Goal: Task Accomplishment & Management: Use online tool/utility

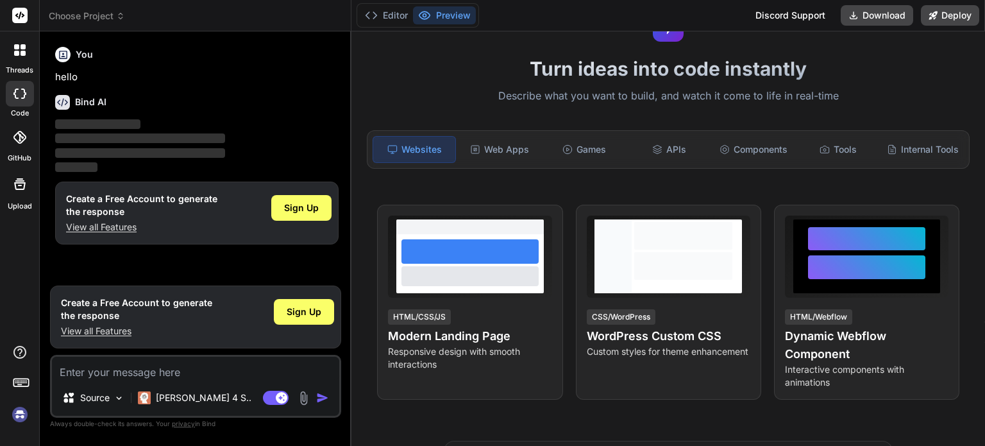
scroll to position [64, 0]
click at [490, 146] on div "Web Apps" at bounding box center [500, 149] width 82 height 27
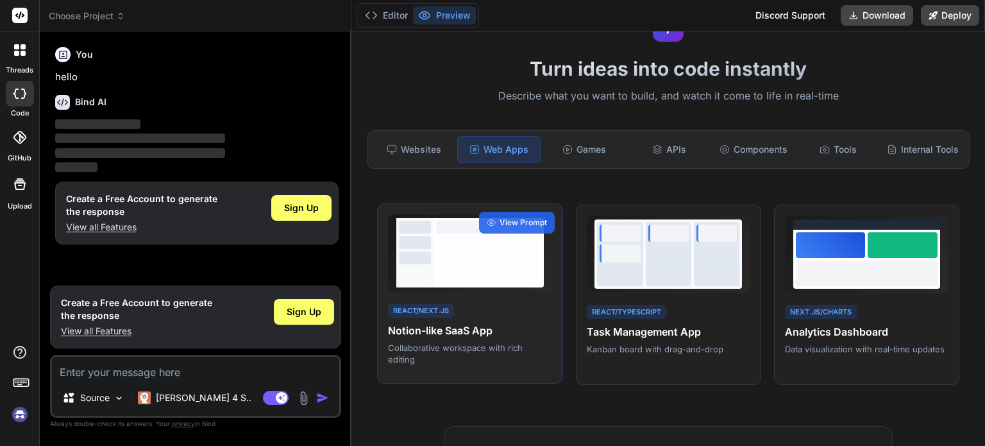
click at [478, 314] on div "React/Next.js Notion-like SaaS App Collaborative workspace with rich editing" at bounding box center [470, 333] width 164 height 64
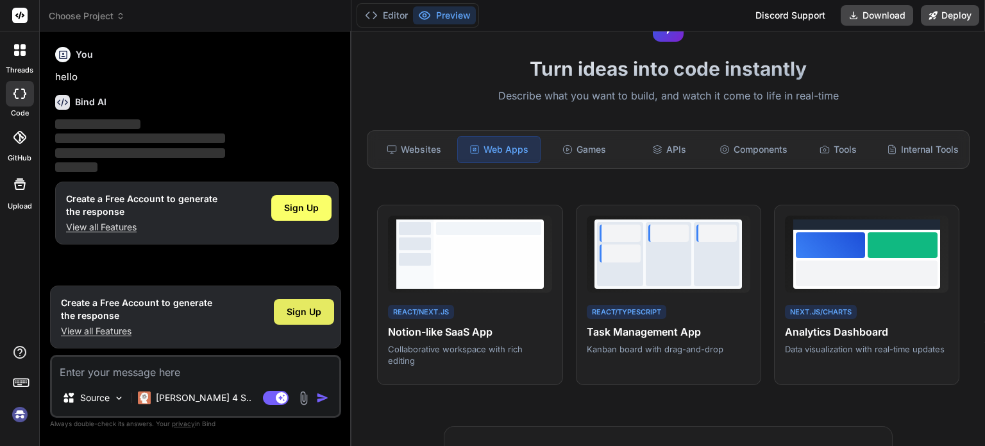
click at [315, 300] on div "Sign Up" at bounding box center [304, 316] width 60 height 41
click at [315, 306] on span "Sign Up" at bounding box center [304, 311] width 35 height 13
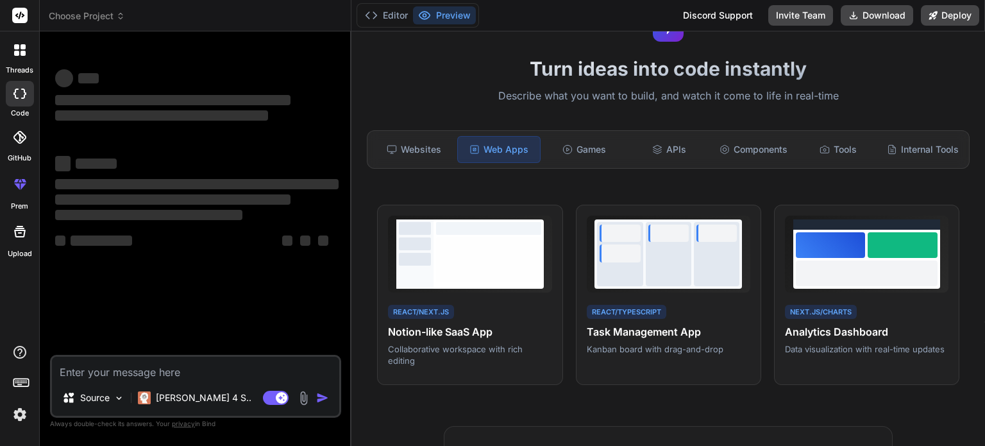
click at [163, 371] on textarea at bounding box center [195, 368] width 287 height 23
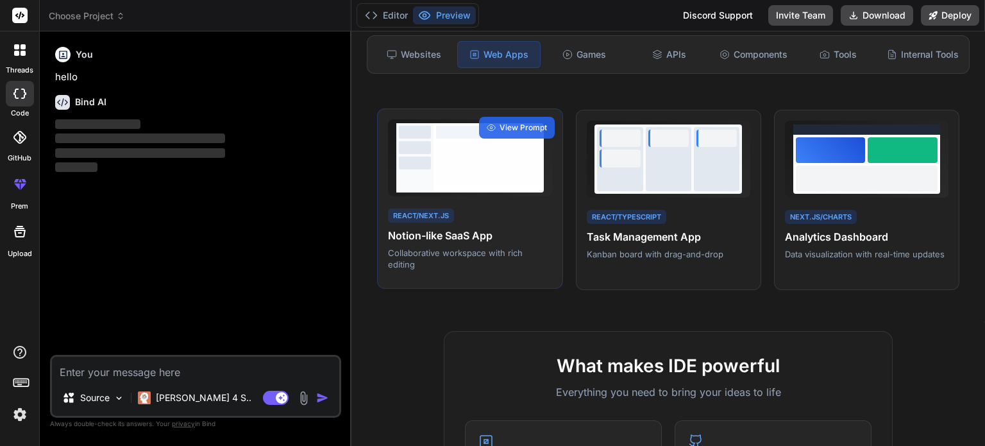
type textarea "x"
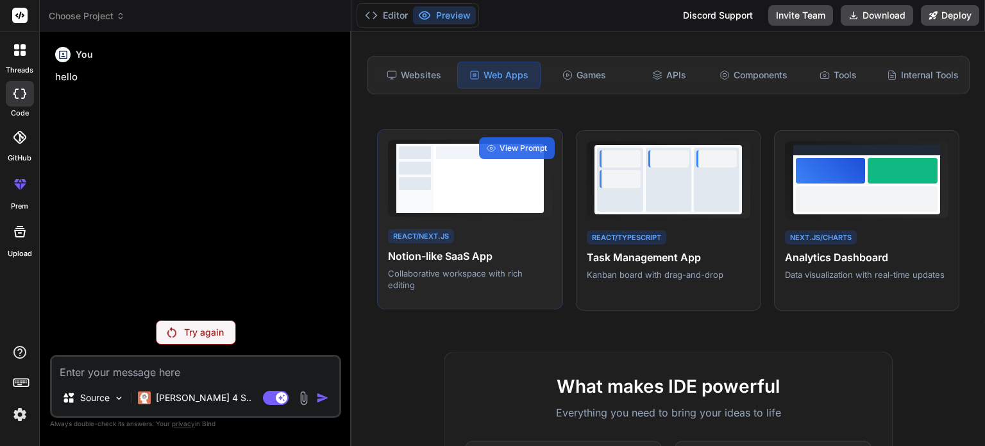
scroll to position [141, 0]
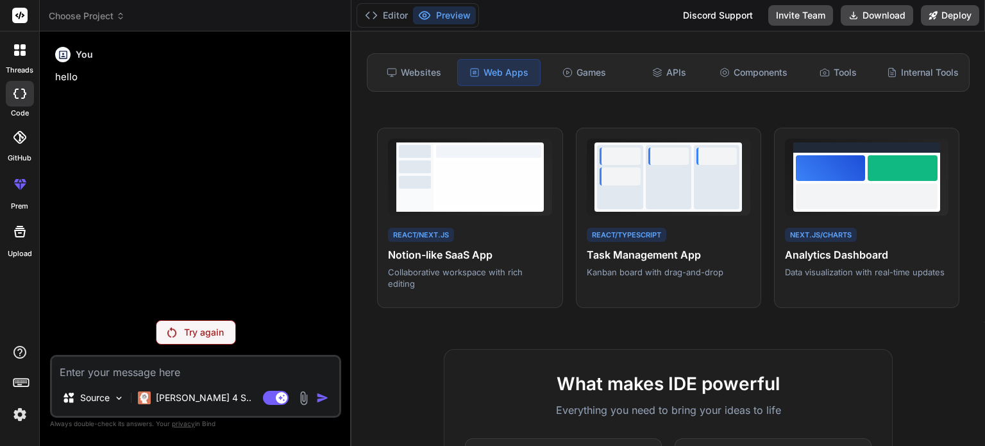
click at [275, 370] on textarea at bounding box center [195, 368] width 287 height 23
paste textarea "Je veux développer une application web complète appelée TRIAD L’application a d…"
type textarea "Je veux développer une application web complète appelée TRIAD L’application a d…"
type textarea "x"
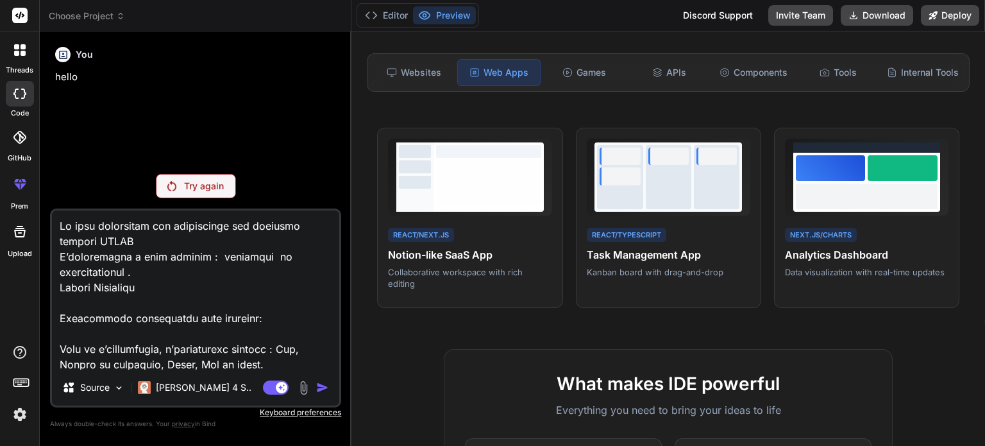
scroll to position [2371, 0]
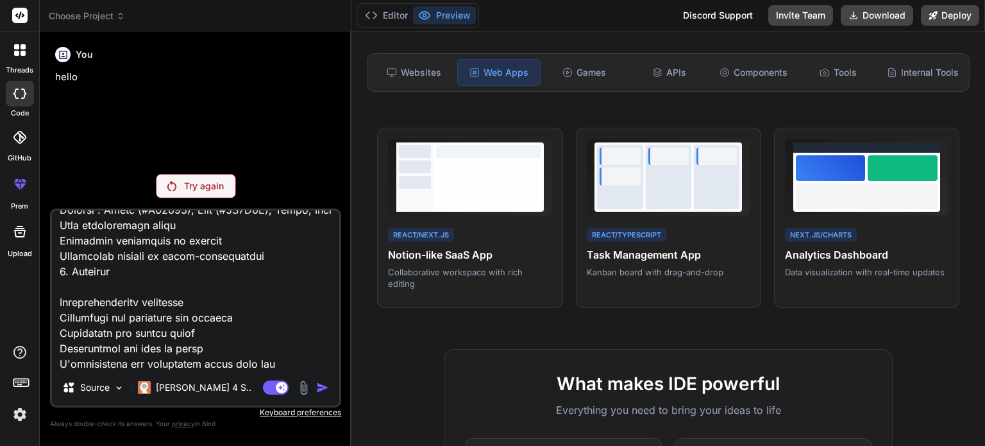
type textarea "Je veux développer une application web complète appelée TRIAD L’application a d…"
type textarea "x"
type textarea "Je veux développer une application web complète appelée TRIAD L’application a d…"
type textarea "x"
type textarea "Je veux développer une application web complète appelée TRIAD L’application a d…"
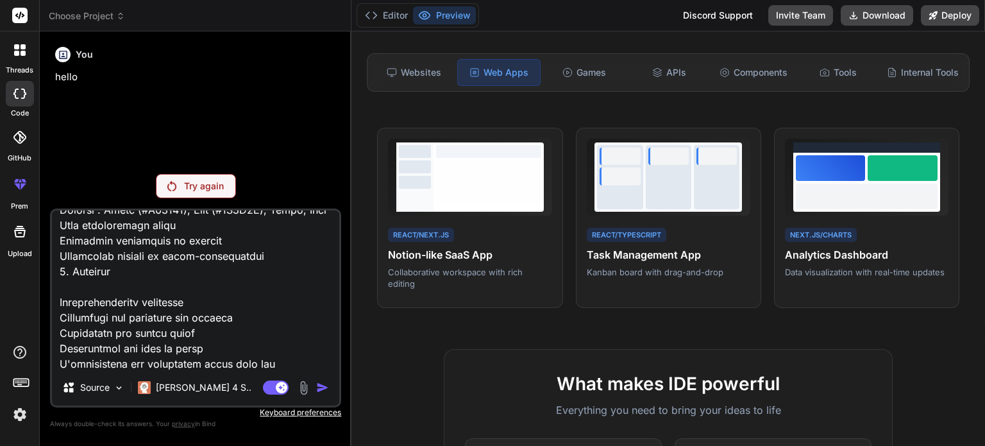
type textarea "x"
type textarea "Je veux développer une application web complète appelée TRIAD L’application a d…"
type textarea "x"
type textarea "Je veux développer une application web complète appelée TRIAD L’application a d…"
type textarea "x"
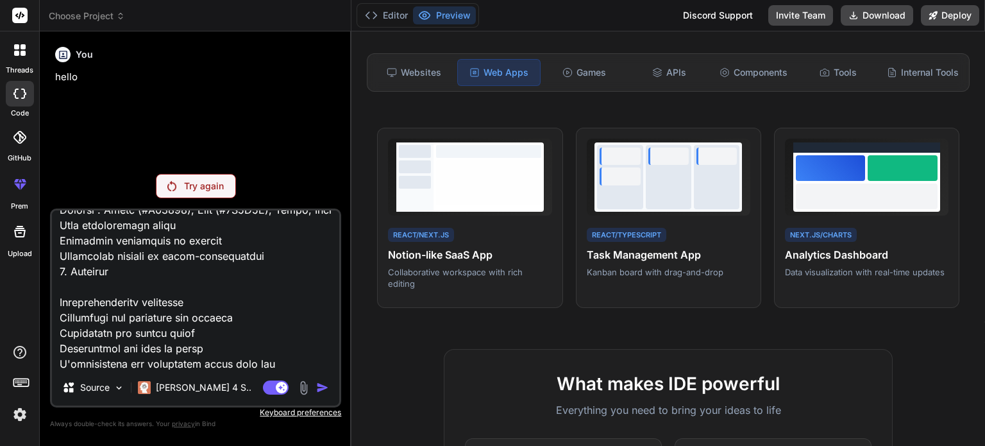
type textarea "Je veux développer une application web complète appelée TRIAD L’application a d…"
type textarea "x"
type textarea "Je veux développer une application web complète appelée TRIAD L’application a d…"
type textarea "x"
type textarea "Je veux développer une application web complète appelée TRIAD L’application a d…"
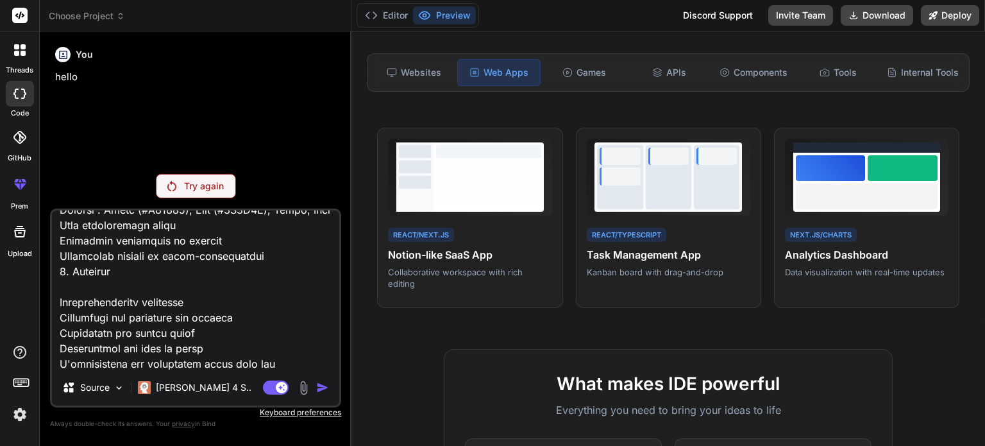
type textarea "x"
type textarea "Je veux développer une application web complète appelée TRIAD L’application a d…"
type textarea "x"
type textarea "Je veux développer une application web complète appelée TRIAD L’application a d…"
type textarea "x"
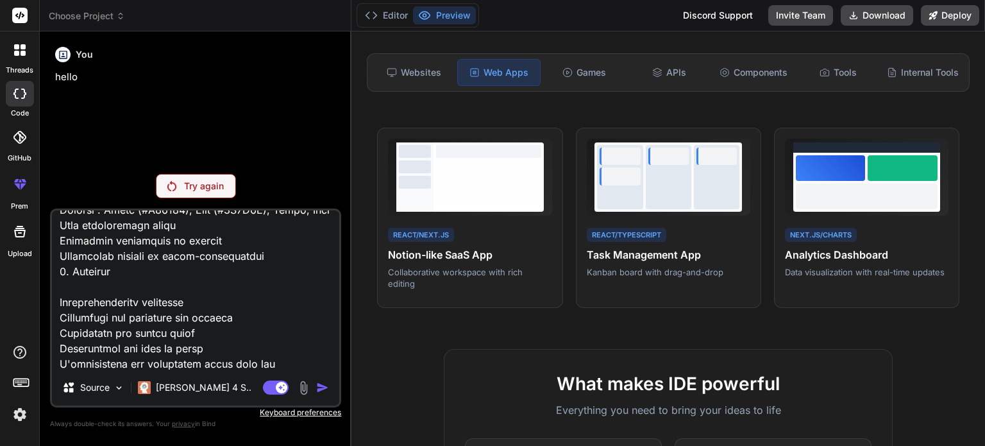
type textarea "Je veux développer une application web complète appelée TRIAD L’application a d…"
type textarea "x"
type textarea "Je veux développer une application web complète appelée TRIAD L’application a d…"
type textarea "x"
type textarea "Je veux développer une application web complète appelée TRIAD L’application a d…"
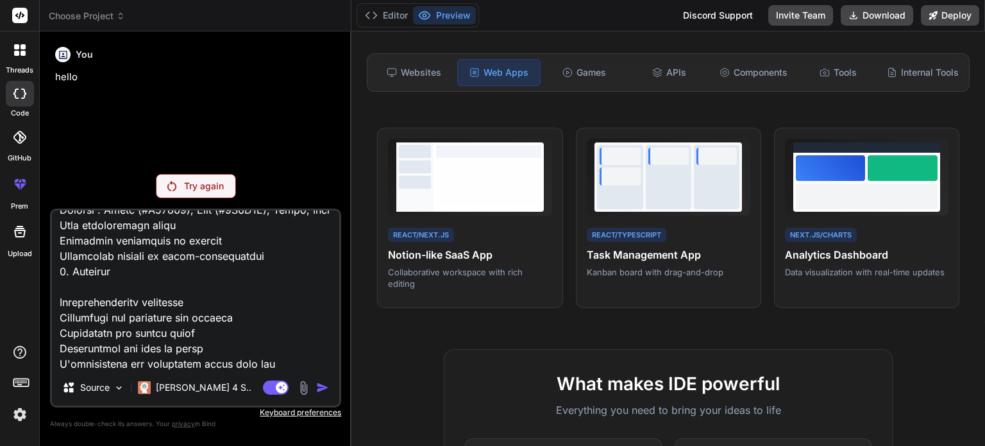
type textarea "x"
type textarea "Je veux développer une application web complète appelée TRIAD L’application a d…"
type textarea "x"
type textarea "Je veux développer une application web complète appelée TRIAD L’application a d…"
type textarea "x"
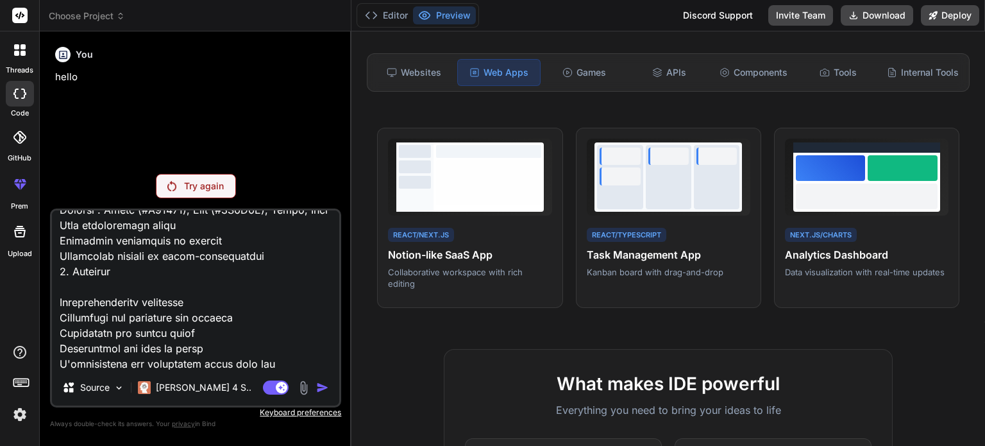
type textarea "Je veux développer une application web complète appelée TRIAD L’application a d…"
type textarea "x"
type textarea "Je veux développer une application web complète appelée TRIAD L’application a d…"
type textarea "x"
type textarea "Je veux développer une application web complète appelée TRIAD L’application a d…"
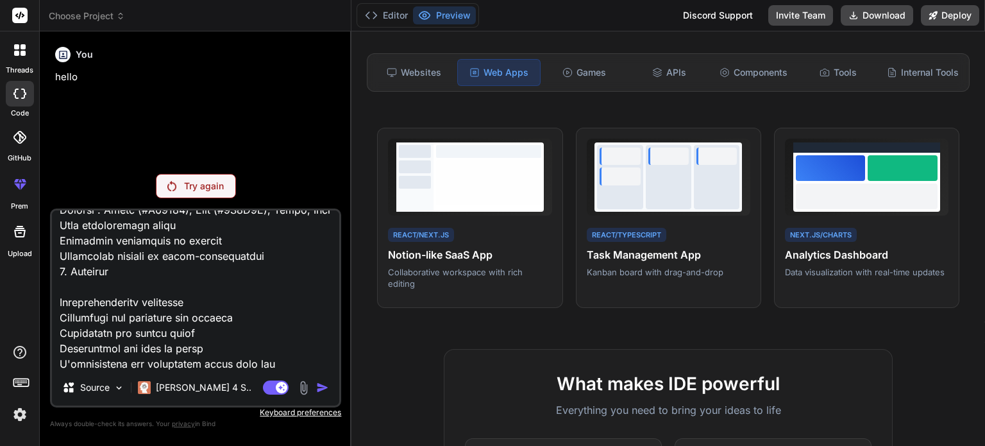
type textarea "x"
type textarea "Je veux développer une application web complète appelée TRIAD L’application a d…"
type textarea "x"
type textarea "Je veux développer une application web complète appelée TRIAD L’application a d…"
type textarea "x"
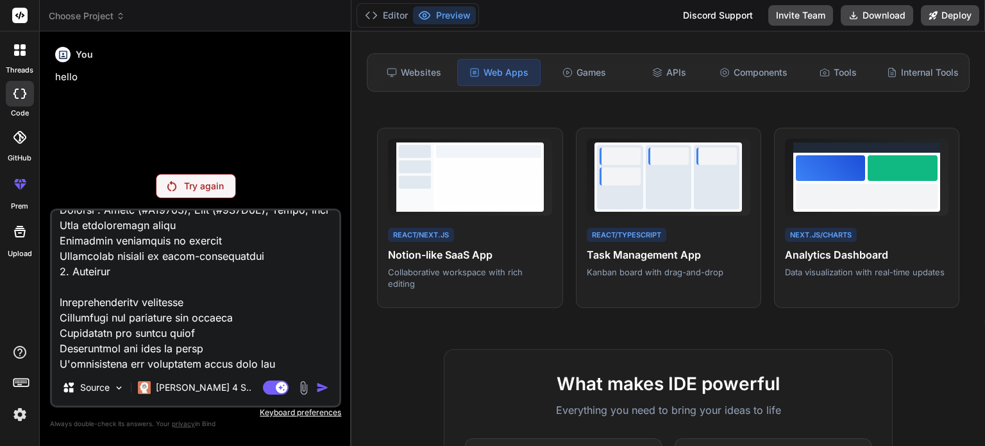
type textarea "Je veux développer une application web complète appelée TRIAD L’application a d…"
type textarea "x"
type textarea "Je veux développer une application web complète appelée TRIAD L’application a d…"
type textarea "x"
type textarea "Je veux développer une application web complète appelée TRIAD L’application a d…"
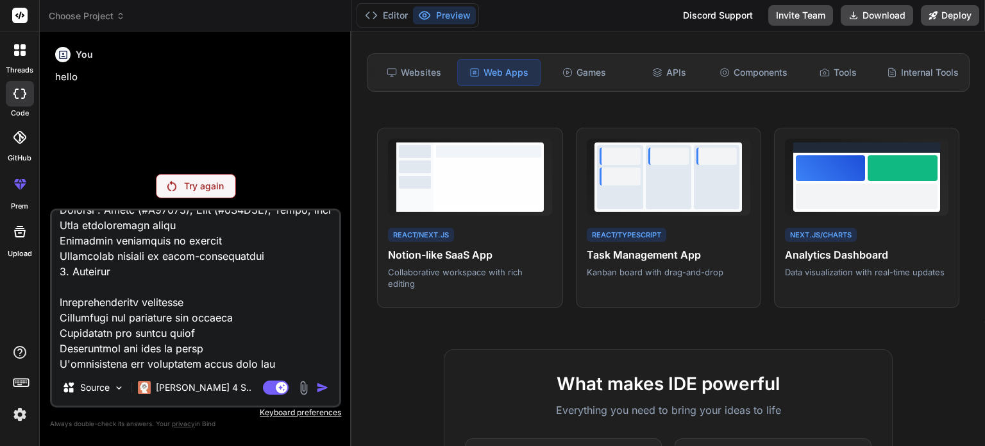
type textarea "x"
type textarea "Je veux développer une application web complète appelée TRIAD L’application a d…"
type textarea "x"
type textarea "Je veux développer une application web complète appelée TRIAD L’application a d…"
type textarea "x"
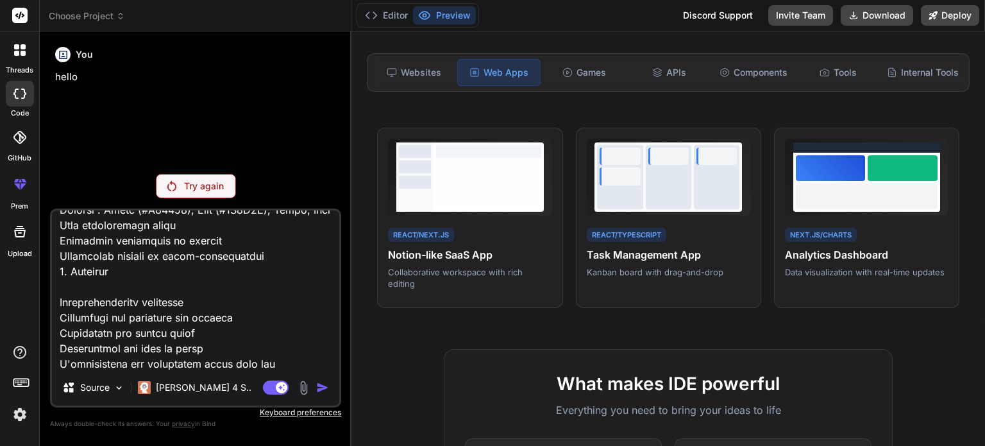
type textarea "Je veux développer une application web complète appelée TRIAD L’application a d…"
type textarea "x"
type textarea "Je veux développer une application web complète appelée TRIAD L’application a d…"
type textarea "x"
type textarea "Je veux développer une application web complète appelée TRIAD L’application a d…"
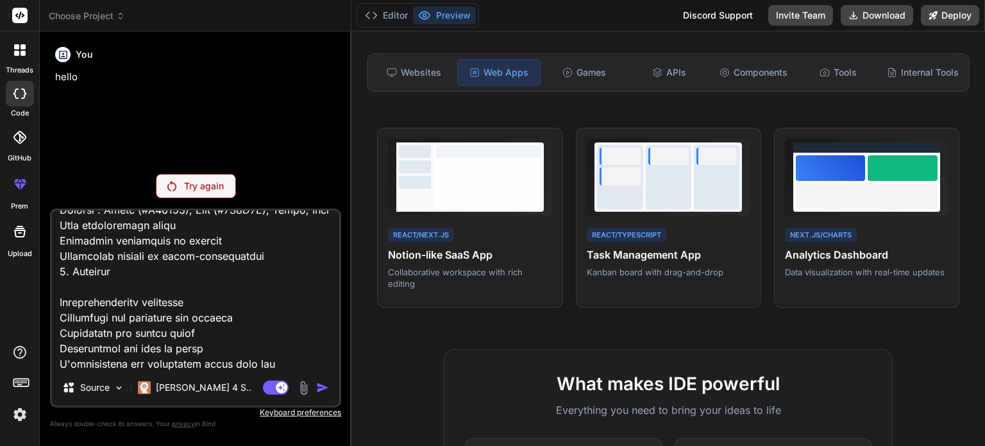
type textarea "x"
type textarea "Je veux développer une application web complète appelée TRIAD L’application a d…"
type textarea "x"
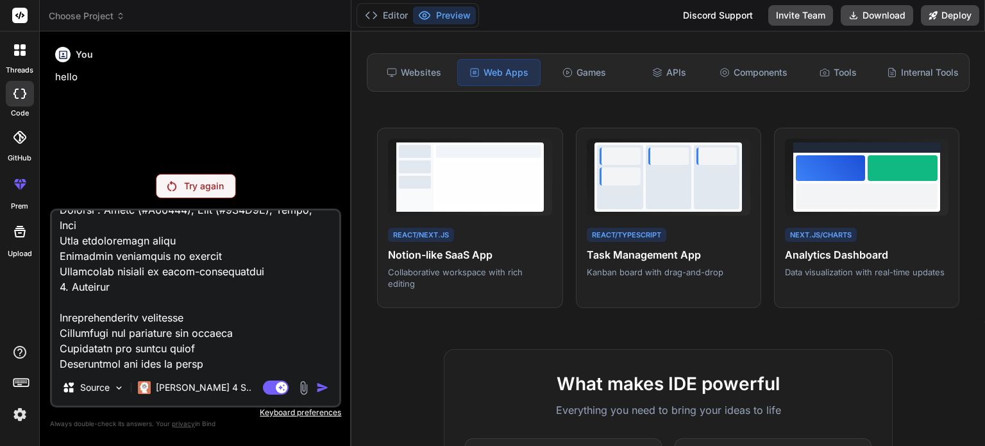
type textarea "Je veux développer une application web complète appelée TRIAD L’application a d…"
type textarea "x"
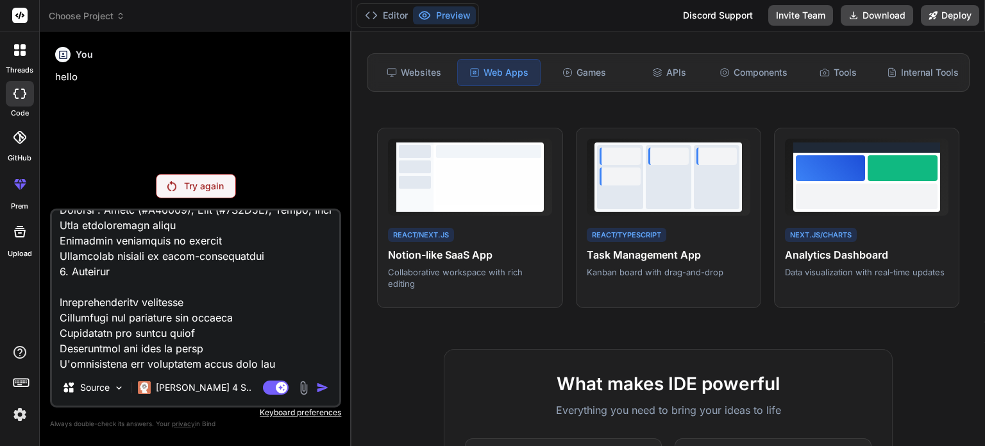
type textarea "Je veux développer une application web complète appelée TRIAD L’application a d…"
type textarea "x"
type textarea "Je veux développer une application web complète appelée TRIAD L’application a d…"
type textarea "x"
type textarea "Je veux développer une application web complète appelée TRIAD L’application a d…"
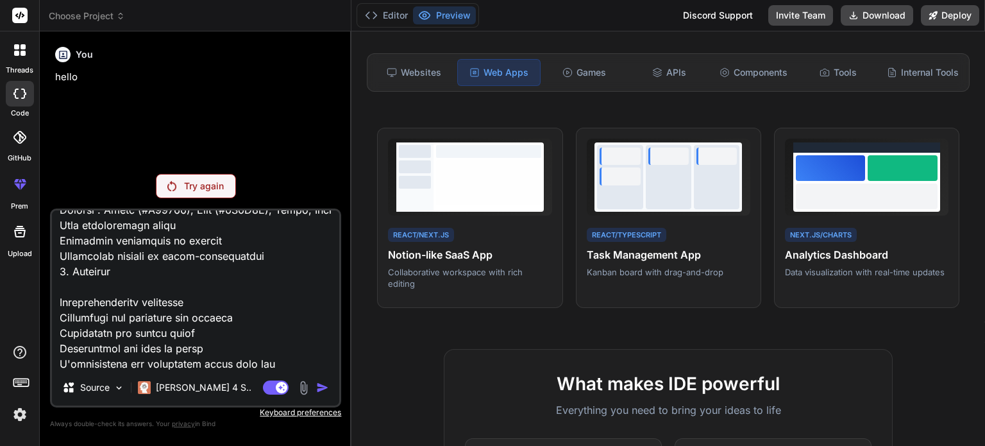
type textarea "x"
type textarea "Je veux développer une application web complète appelée TRIAD L’application a d…"
type textarea "x"
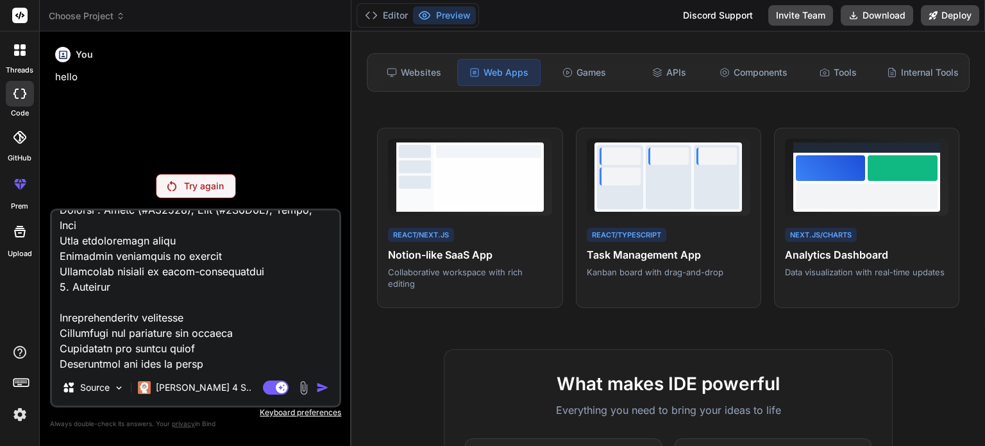
type textarea "Je veux développer une application web complète appelée TRIAD L’application a d…"
type textarea "x"
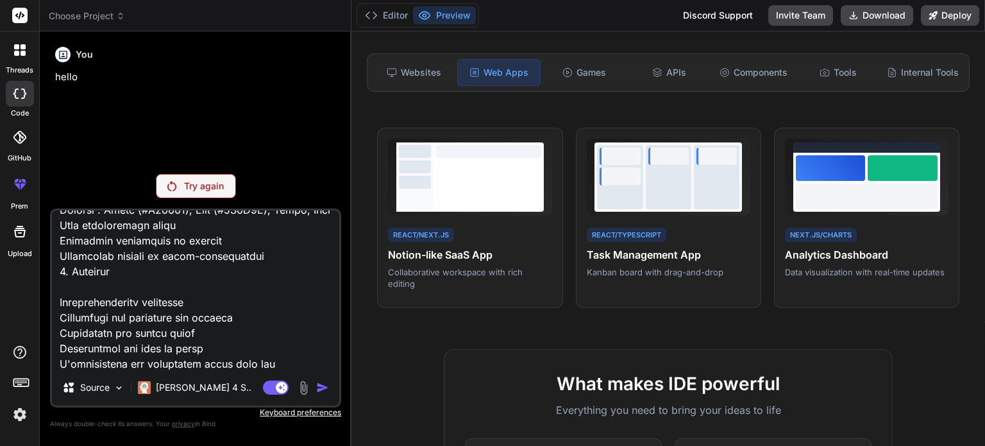
type textarea "Je veux développer une application web complète appelée TRIAD L’application a d…"
type textarea "x"
type textarea "Je veux développer une application web complète appelée TRIAD L’application a d…"
type textarea "x"
type textarea "Je veux développer une application web complète appelée TRIAD L’application a d…"
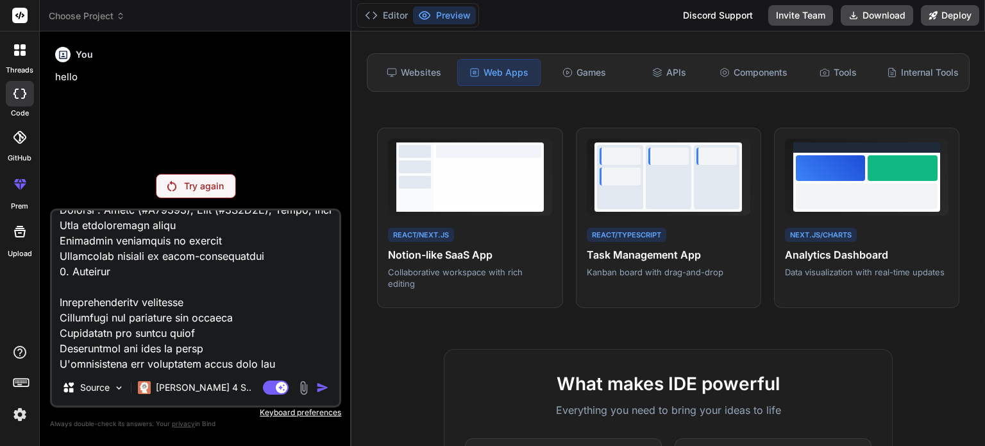
type textarea "x"
type textarea "Je veux développer une application web complète appelée TRIAD L’application a d…"
type textarea "x"
type textarea "Je veux développer une application web complète appelée TRIAD L’application a d…"
type textarea "x"
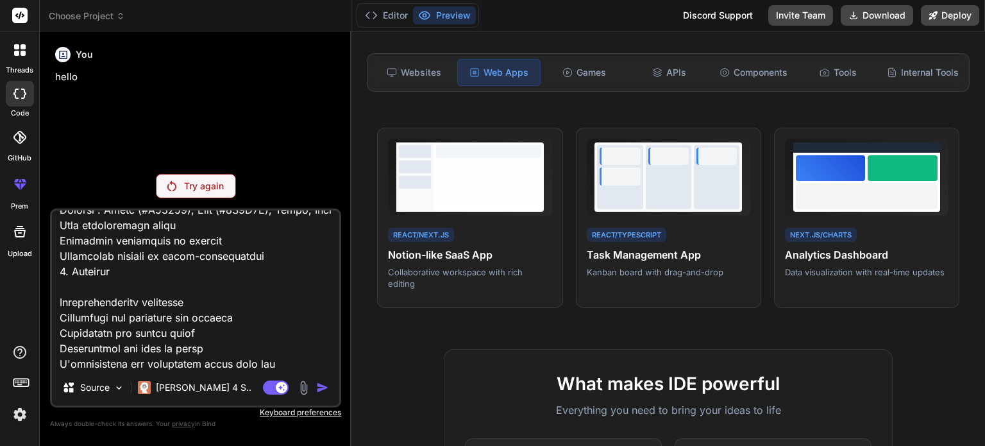
type textarea "Je veux développer une application web complète appelée TRIAD L’application a d…"
type textarea "x"
type textarea "Je veux développer une application web complète appelée TRIAD L’application a d…"
type textarea "x"
type textarea "Je veux développer une application web complète appelée TRIAD L’application a d…"
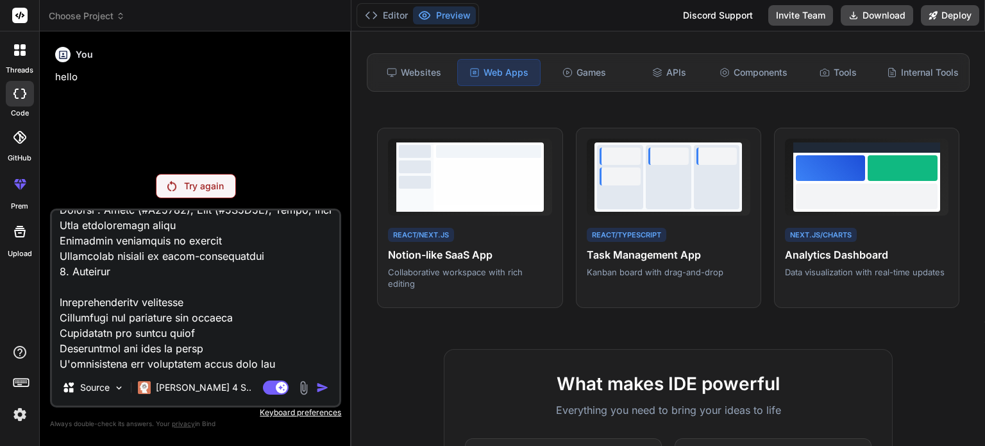
type textarea "x"
type textarea "Je veux développer une application web complète appelée TRIAD L’application a d…"
type textarea "x"
type textarea "Je veux développer une application web complète appelée TRIAD L’application a d…"
type textarea "x"
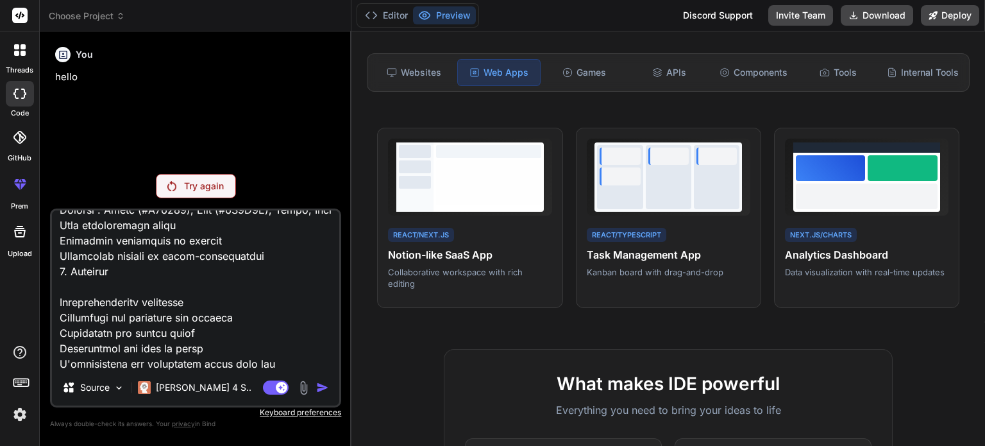
type textarea "Je veux développer une application web complète appelée TRIAD L’application a d…"
type textarea "x"
type textarea "Je veux développer une application web complète appelée TRIAD L’application a d…"
type textarea "x"
type textarea "Je veux développer une application web complète appelée TRIAD L’application a d…"
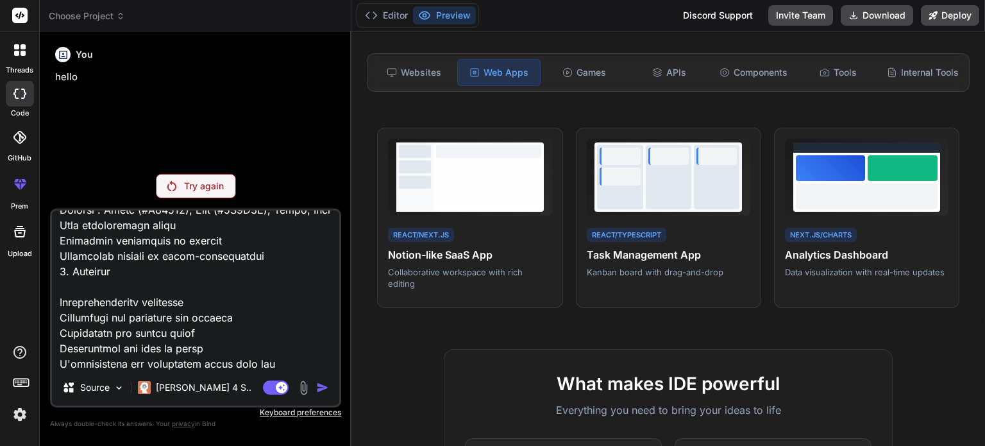
type textarea "x"
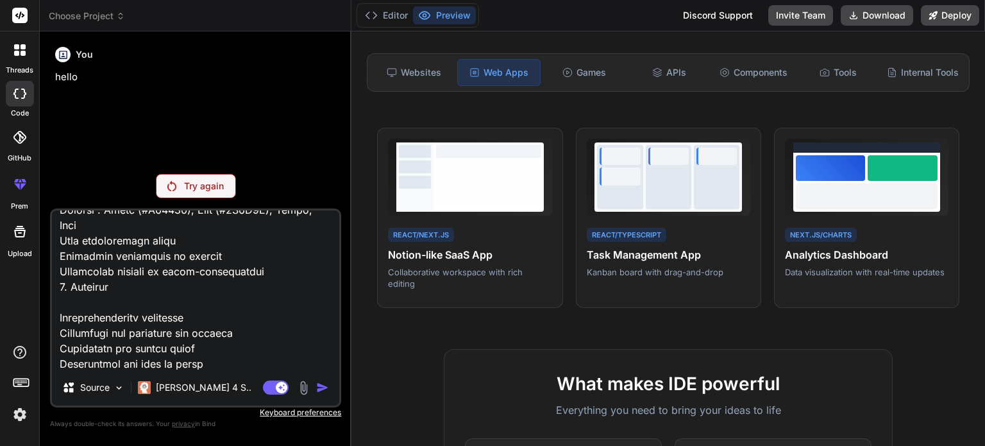
type textarea "Je veux développer une application web complète appelée TRIAD L’application a d…"
type textarea "x"
type textarea "Je veux développer une application web complète appelée TRIAD L’application a d…"
type textarea "x"
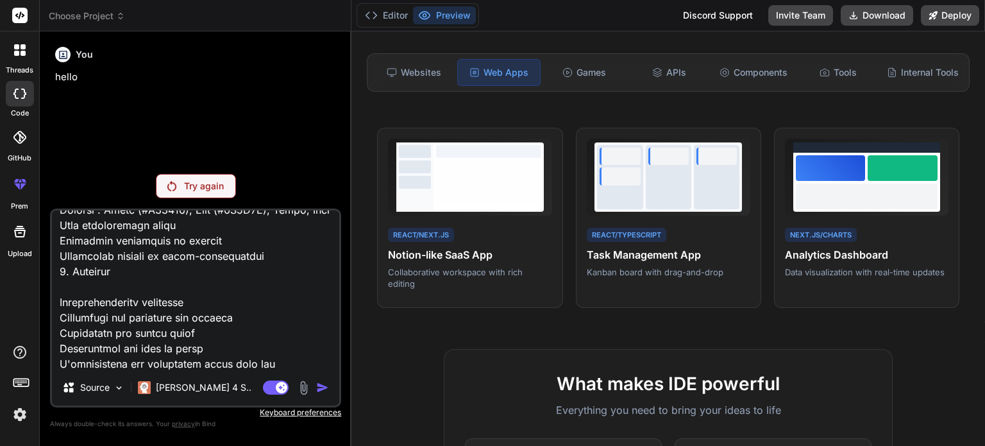
type textarea "Je veux développer une application web complète appelée TRIAD L’application a d…"
type textarea "x"
type textarea "Je veux développer une application web complète appelée TRIAD L’application a d…"
type textarea "x"
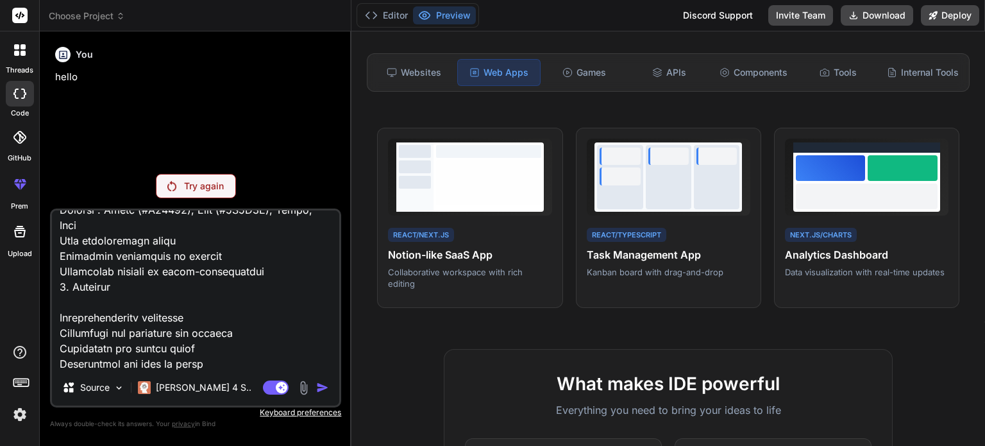
type textarea "Je veux développer une application web complète appelée TRIAD L’application a d…"
type textarea "x"
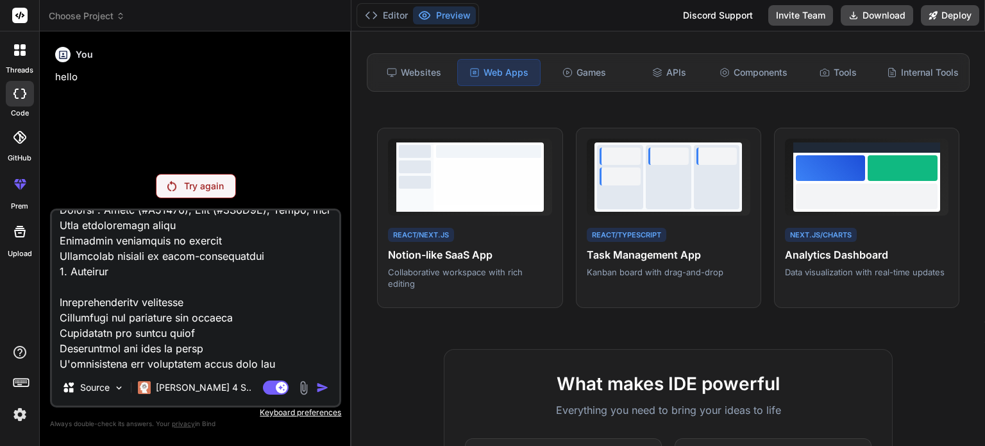
type textarea "Je veux développer une application web complète appelée TRIAD L’application a d…"
type textarea "x"
type textarea "Je veux développer une application web complète appelée TRIAD L’application a d…"
type textarea "x"
type textarea "Je veux développer une application web complète appelée TRIAD L’application a d…"
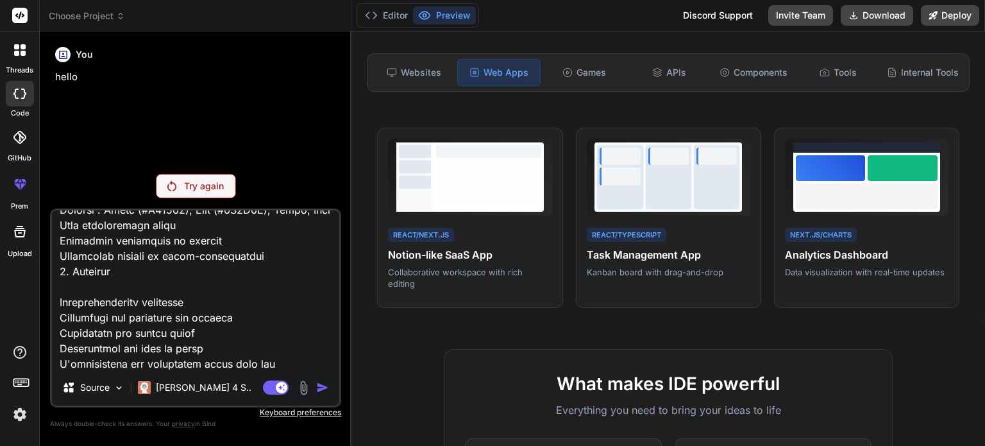
type textarea "x"
click at [307, 366] on textarea at bounding box center [195, 289] width 287 height 159
type textarea "Je veux développer une application web complète appelée TRIAD L’application a d…"
type textarea "x"
click at [325, 366] on textarea at bounding box center [195, 289] width 287 height 159
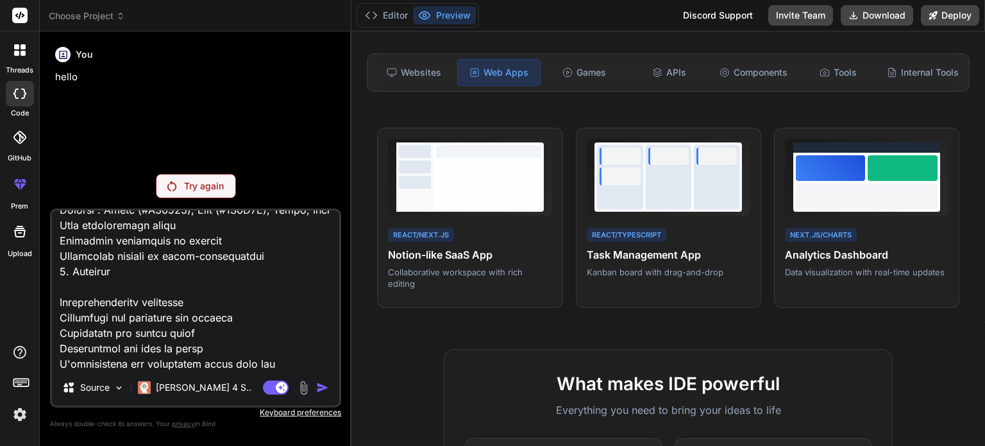
type textarea "Je veux développer une application web complète appelée TRIAD L’application a d…"
type textarea "x"
type textarea "Je veux développer une application web complète appelée TRIAD L’application a d…"
type textarea "x"
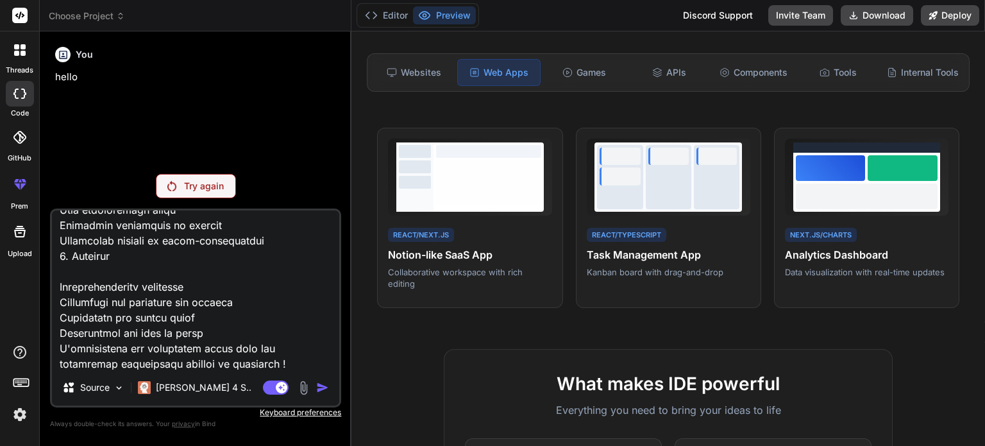
type textarea "Je veux développer une application web complète appelée TRIAD L’application a d…"
type textarea "x"
type textarea "Je veux développer une application web complète appelée TRIAD L’application a d…"
type textarea "x"
type textarea "Je veux développer une application web complète appelée TRIAD L’application a d…"
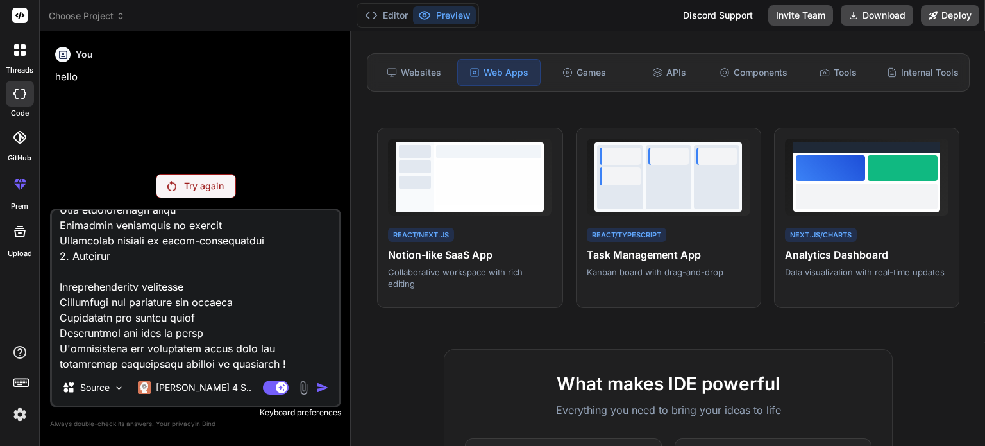
type textarea "x"
type textarea "Je veux développer une application web complète appelée TRIAD L’application a d…"
type textarea "x"
type textarea "Je veux développer une application web complète appelée TRIAD L’application a d…"
type textarea "x"
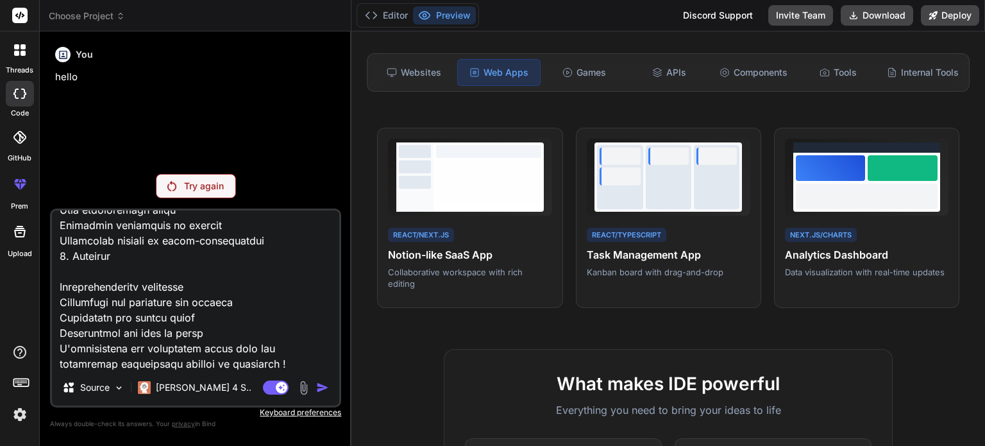
type textarea "Je veux développer une application web complète appelée TRIAD L’application a d…"
type textarea "x"
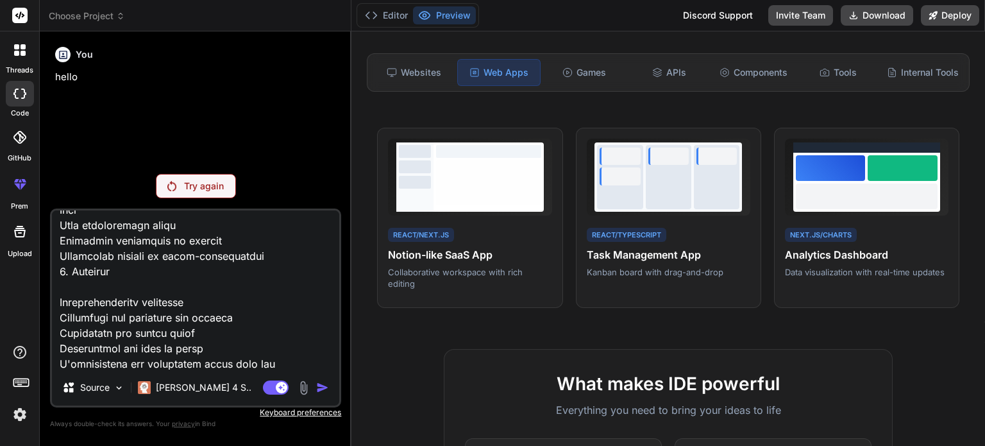
type textarea "Je veux développer une application web complète appelée TRIAD L’application a d…"
type textarea "x"
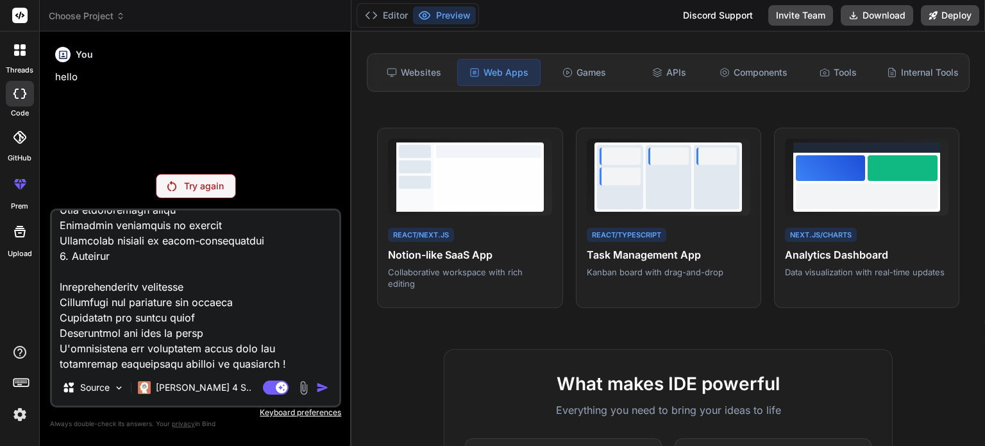
type textarea "Je veux développer une application web complète appelée TRIAD L’application a d…"
type textarea "x"
type textarea "Je veux développer une application web complète appelée TRIAD L’application a d…"
type textarea "x"
type textarea "Je veux développer une application web complète appelée TRIAD L’application a d…"
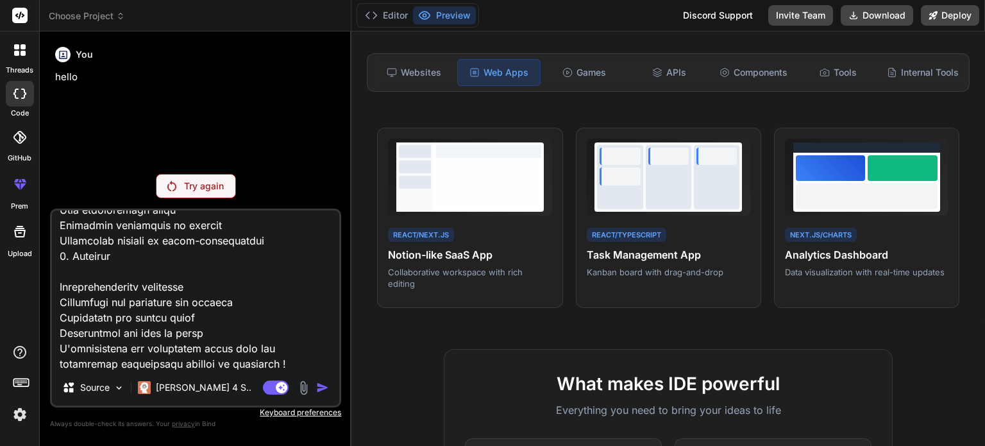
type textarea "x"
type textarea "Je veux développer une application web complète appelée TRIAD L’application a d…"
type textarea "x"
type textarea "Je veux développer une application web complète appelée TRIAD L’application a d…"
type textarea "x"
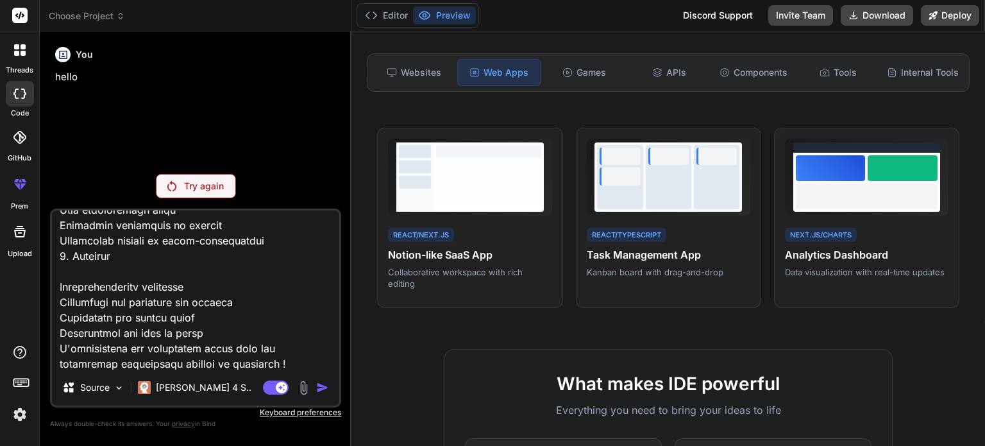
type textarea "Je veux développer une application web complète appelée TRIAD L’application a d…"
type textarea "x"
type textarea "Je veux développer une application web complète appelée TRIAD L’application a d…"
type textarea "x"
type textarea "Je veux développer une application web complète appelée TRIAD L’application a d…"
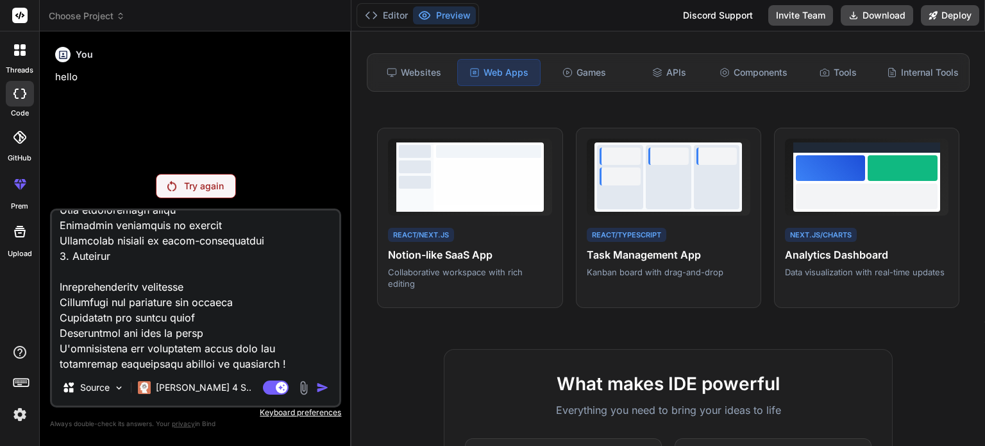
type textarea "x"
type textarea "Je veux développer une application web complète appelée TRIAD L’application a d…"
type textarea "x"
type textarea "Je veux développer une application web complète appelée TRIAD L’application a d…"
type textarea "x"
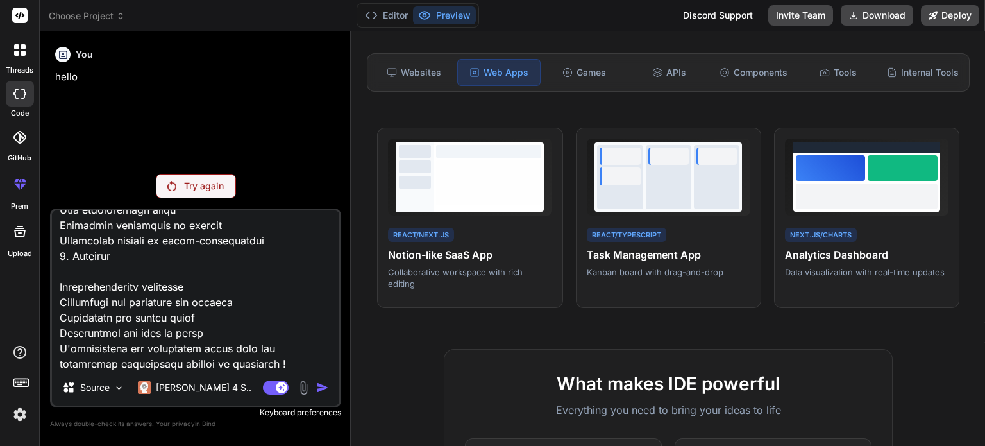
type textarea "Je veux développer une application web complète appelée TRIAD L’application a d…"
type textarea "x"
type textarea "Je veux développer une application web complète appelée TRIAD L’application a d…"
type textarea "x"
type textarea "Je veux développer une application web complète appelée TRIAD L’application a d…"
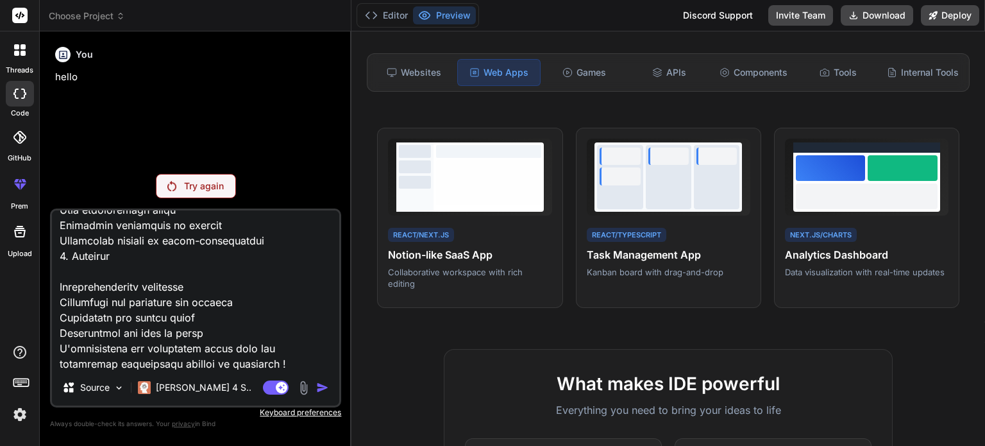
type textarea "x"
type textarea "Je veux développer une application web complète appelée TRIAD L’application a d…"
type textarea "x"
type textarea "Je veux développer une application web complète appelée TRIAD L’application a d…"
type textarea "x"
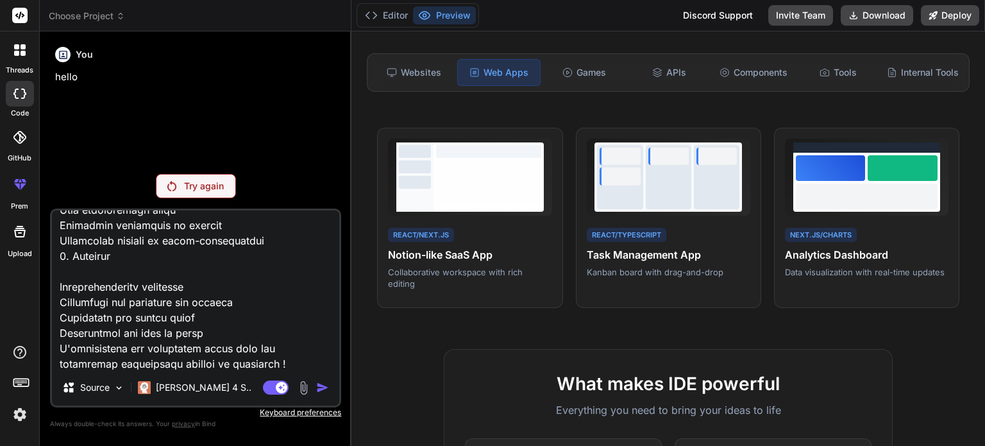
type textarea "Je veux développer une application web complète appelée TRIAD L’application a d…"
type textarea "x"
type textarea "Je veux développer une application web complète appelée TRIAD L’application a d…"
type textarea "x"
type textarea "Je veux développer une application web complète appelée TRIAD L’application a d…"
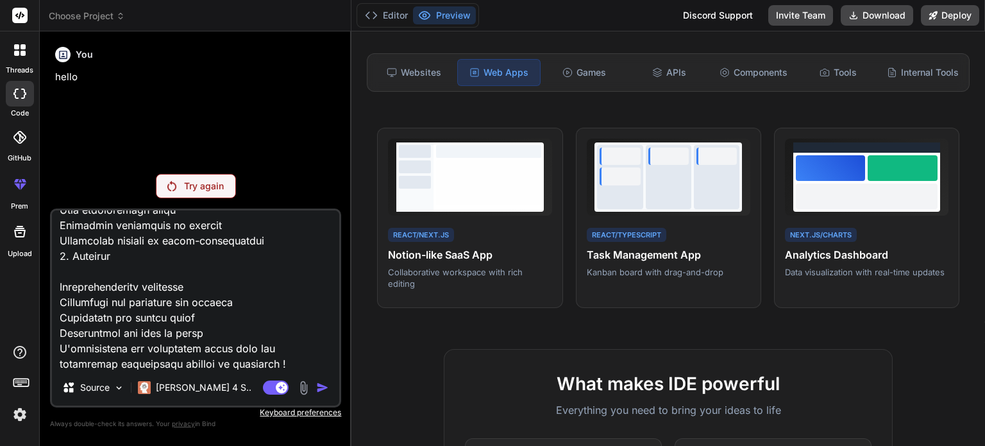
type textarea "x"
click at [225, 370] on div "Source Claude 4 S.. Agent Mode. When this toggle is activated, AI automatically…" at bounding box center [195, 307] width 291 height 199
click at [206, 364] on textarea at bounding box center [195, 289] width 287 height 159
paste textarea "Node.js Le package Node.js Installation Installez FusionPay en utilisant npm ou…"
type textarea "Je veux développer une application web complète appelée TRIAD L’application a d…"
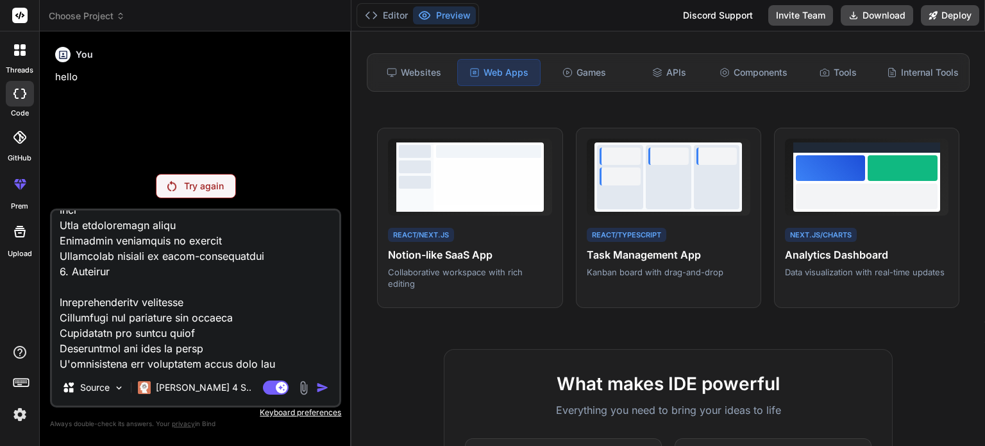
type textarea "x"
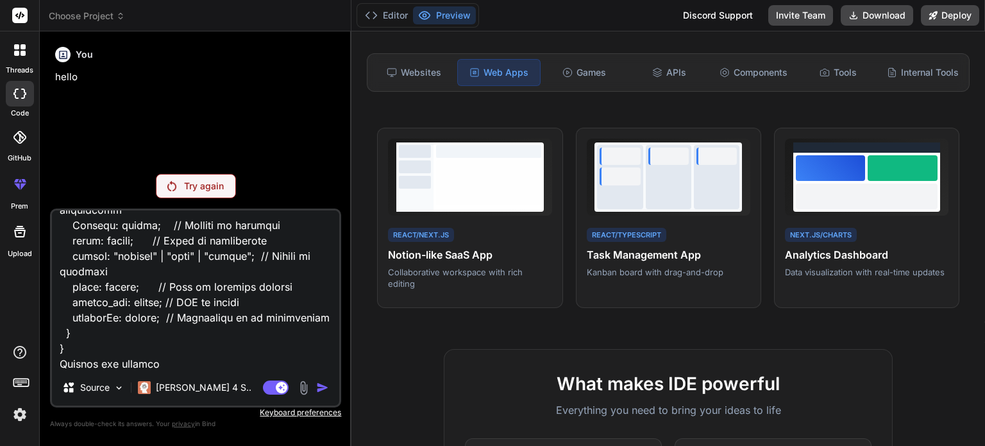
type textarea "Je veux développer une application web complète appelée TRIAD L’application a d…"
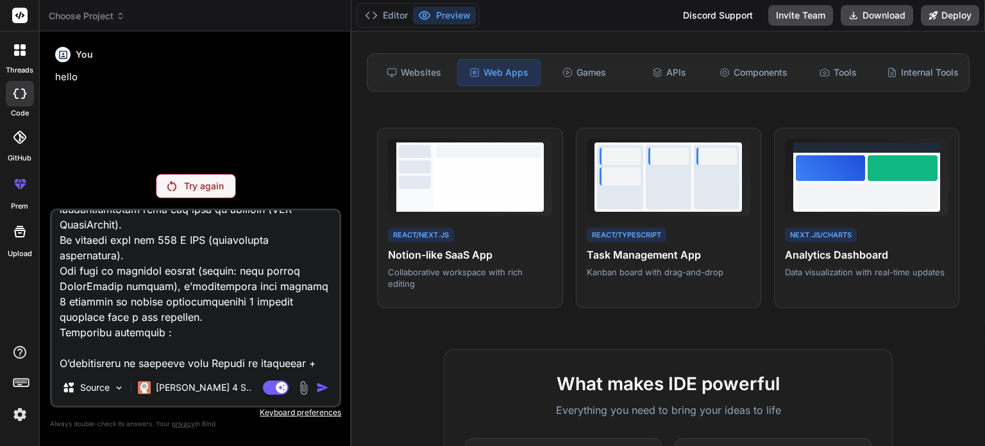
scroll to position [0, 0]
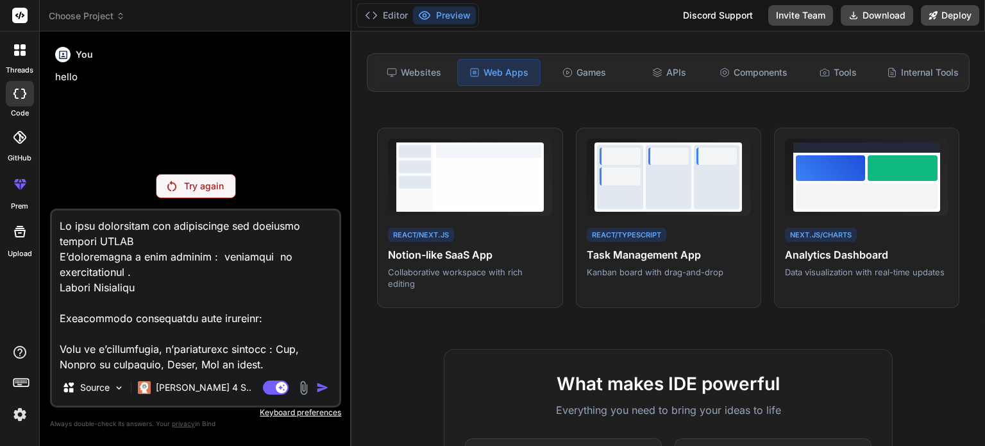
click at [295, 358] on textarea at bounding box center [195, 289] width 287 height 159
type textarea "x"
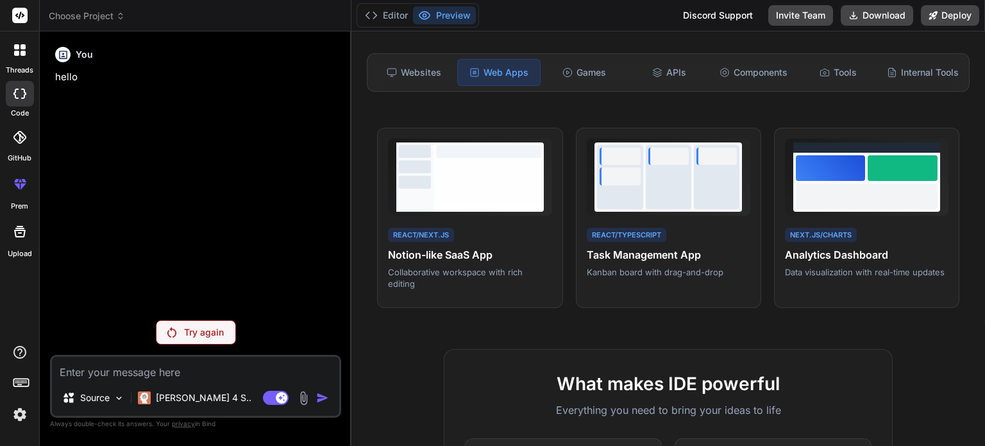
click at [269, 373] on textarea at bounding box center [195, 368] width 287 height 23
paste textarea "Je veux développer une application web complète appelée TRIAD L’application a d…"
type textarea "Je veux développer une application web complète appelée TRIAD L’application a d…"
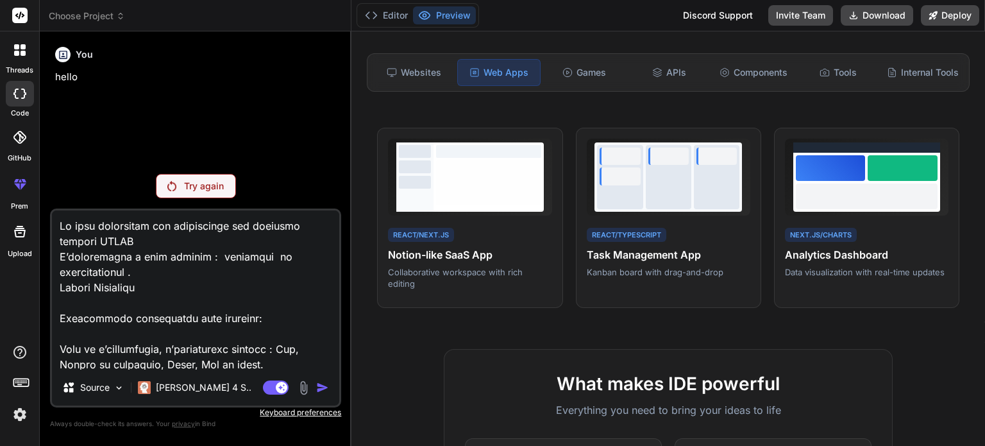
scroll to position [4111, 0]
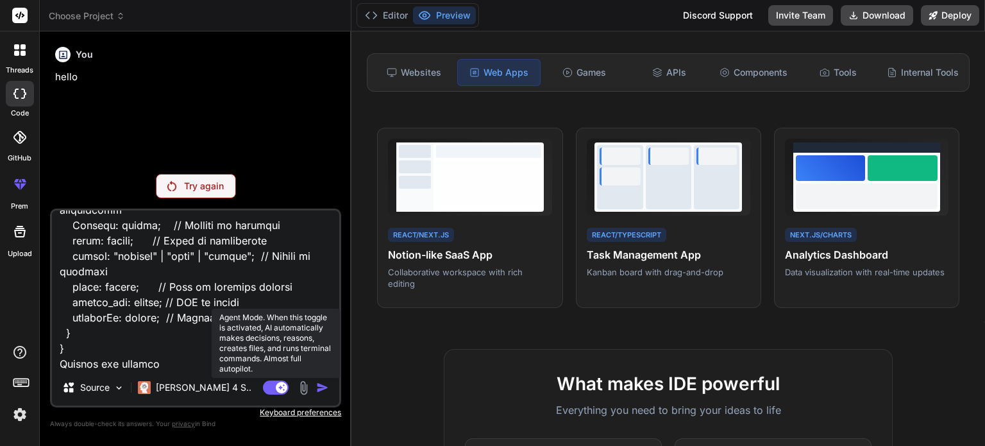
click at [282, 387] on icon at bounding box center [282, 387] width 6 height 6
click at [282, 387] on rect at bounding box center [276, 387] width 26 height 14
click at [276, 390] on rect at bounding box center [276, 387] width 26 height 14
click at [275, 387] on rect at bounding box center [270, 388] width 12 height 12
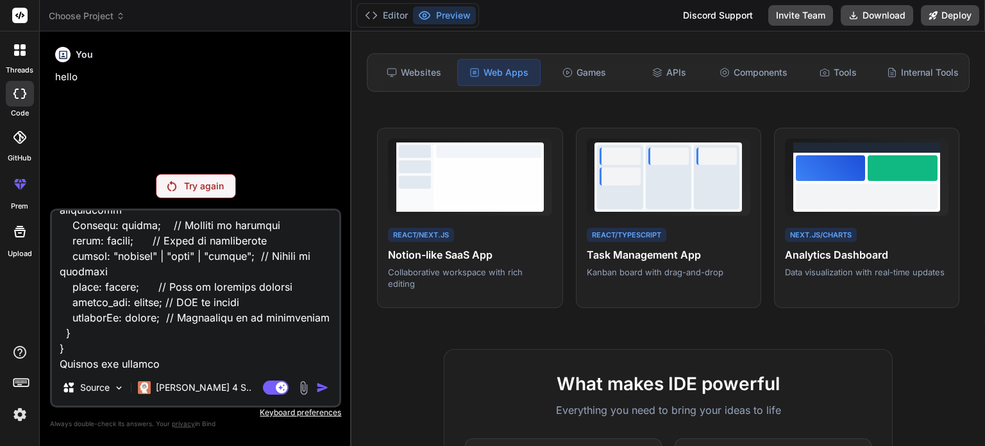
click at [177, 182] on div "Try again" at bounding box center [196, 186] width 80 height 24
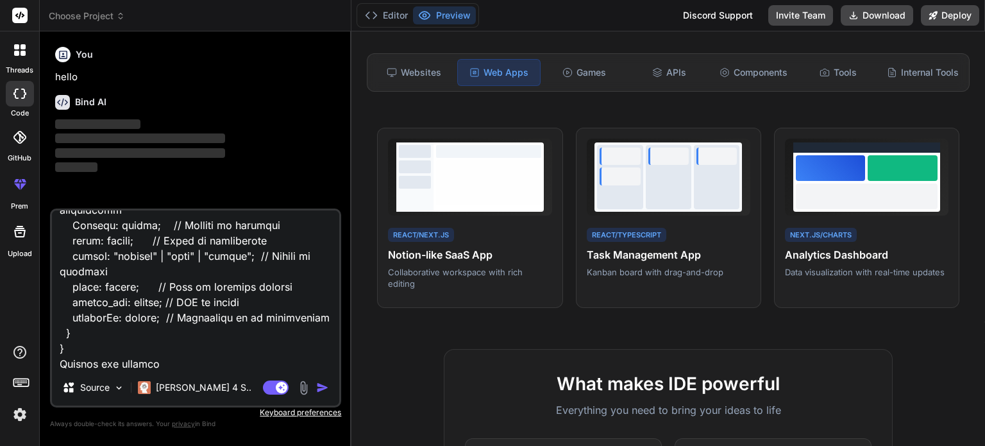
click at [321, 387] on img "button" at bounding box center [322, 387] width 13 height 13
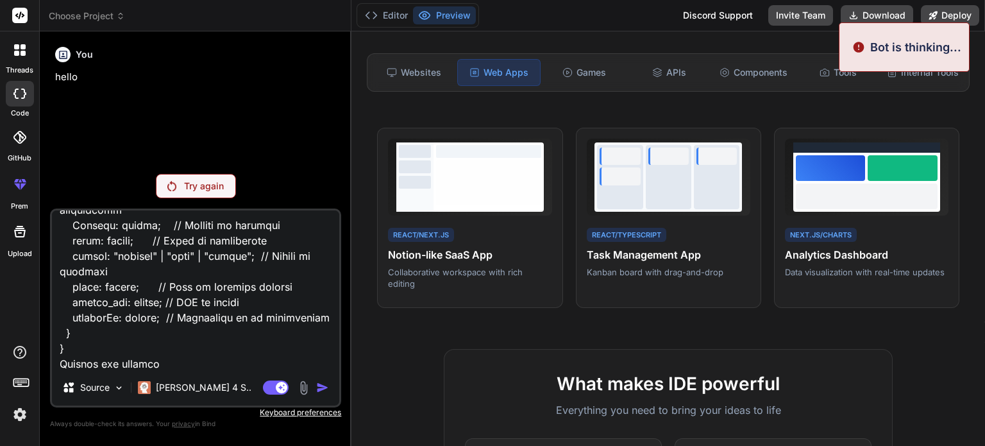
click at [213, 179] on div "Try again" at bounding box center [196, 186] width 80 height 24
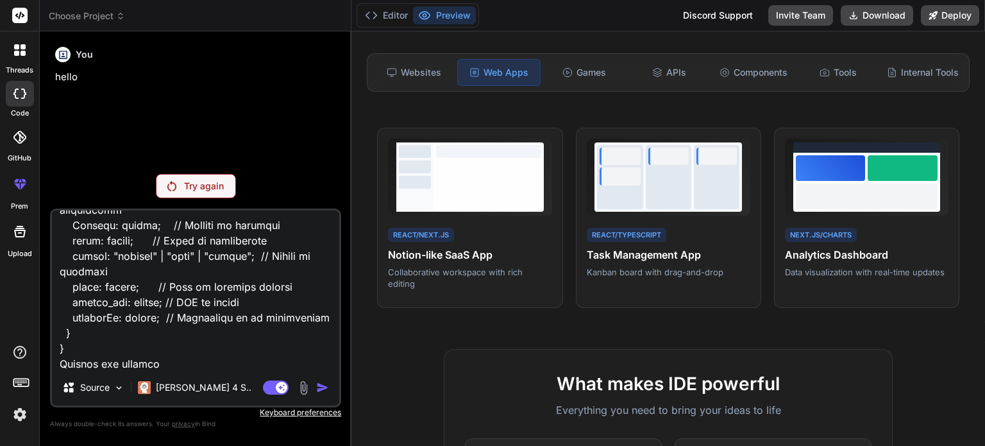
click at [192, 192] on p "Try again" at bounding box center [204, 186] width 40 height 13
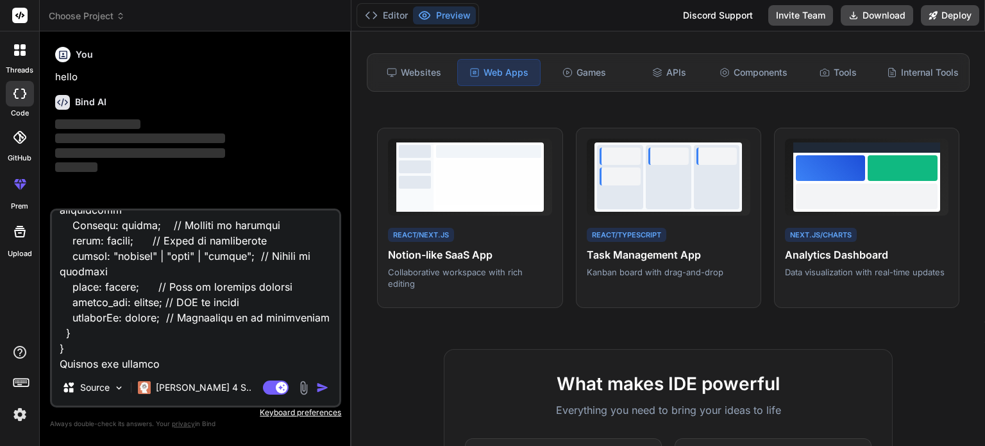
type textarea "x"
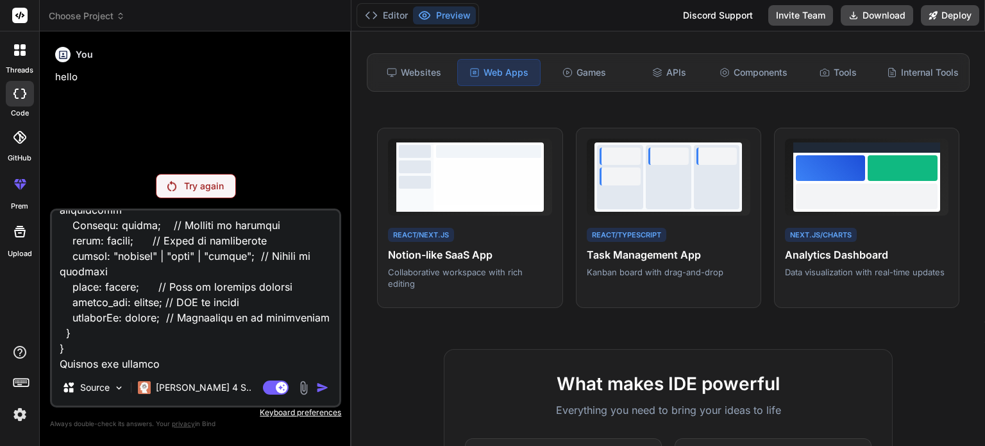
click at [216, 356] on textarea at bounding box center [195, 289] width 287 height 159
type textarea "x"
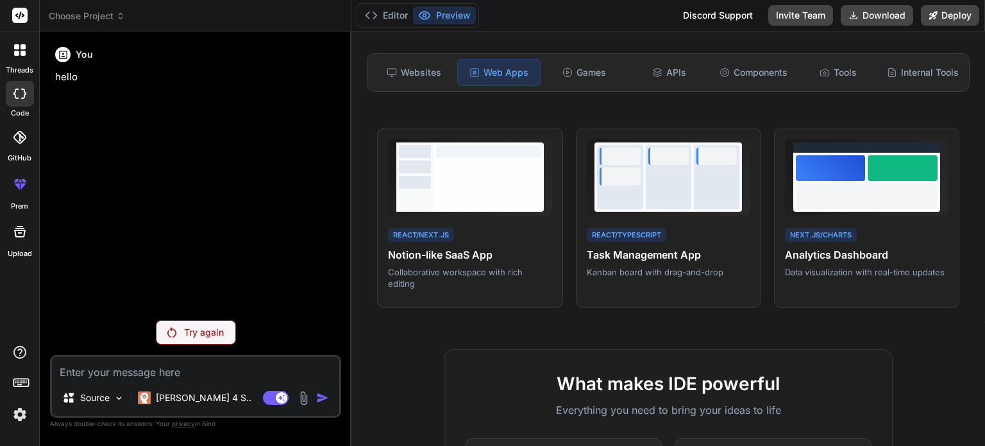
scroll to position [0, 0]
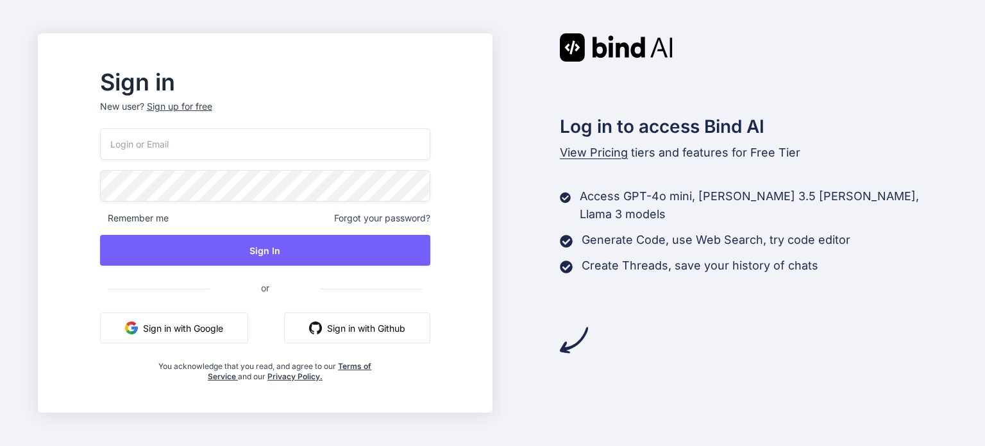
click at [214, 326] on button "Sign in with Google" at bounding box center [174, 327] width 148 height 31
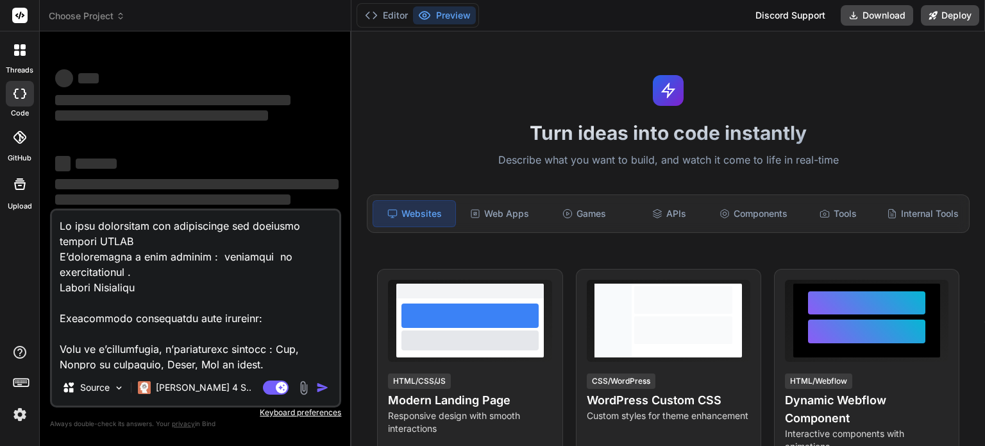
click at [223, 366] on textarea at bounding box center [195, 289] width 287 height 159
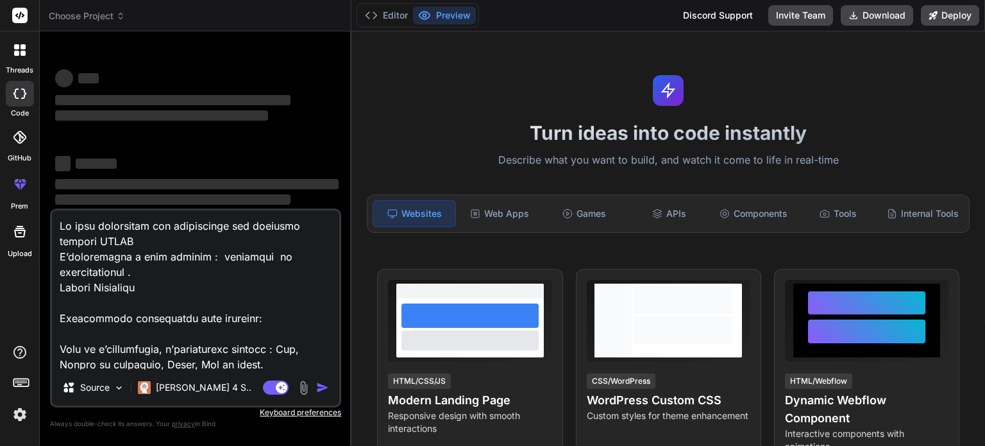
type textarea "x"
type textarea "📋 Loremi dol sitamet consectet – Adipiscinge SEDDO 8. Eiusmodtempo incididu Utl…"
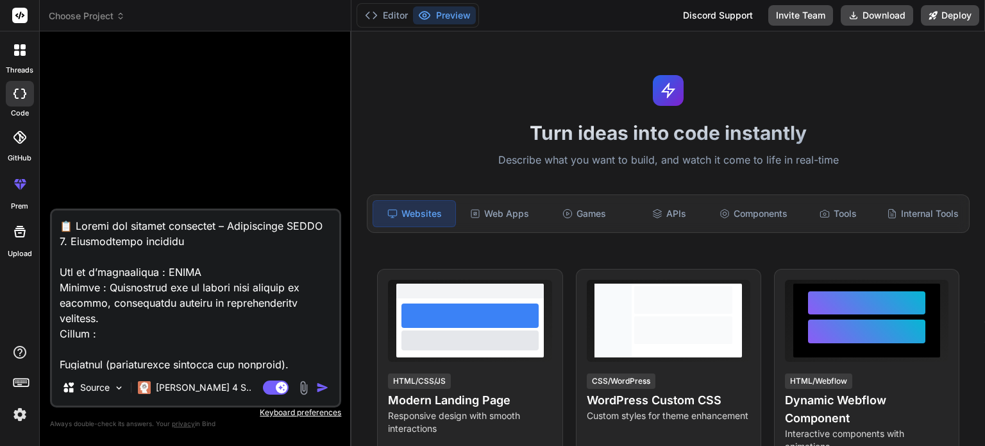
scroll to position [3526, 0]
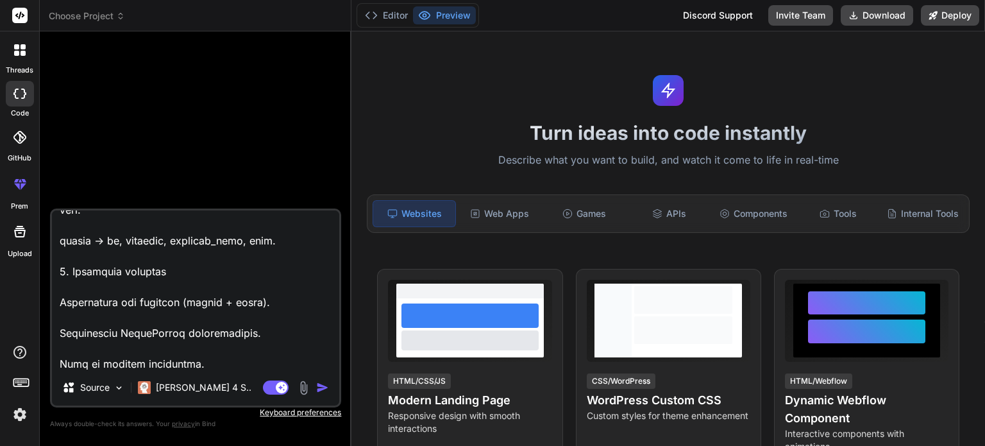
type textarea "x"
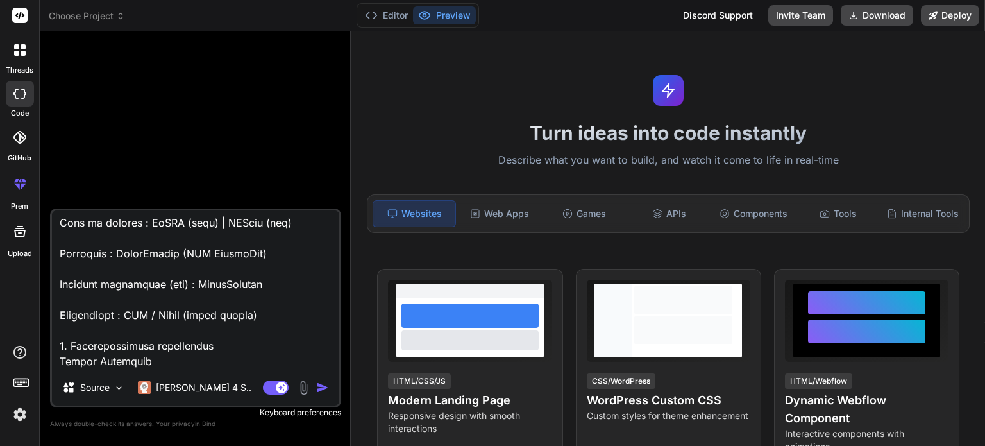
scroll to position [0, 0]
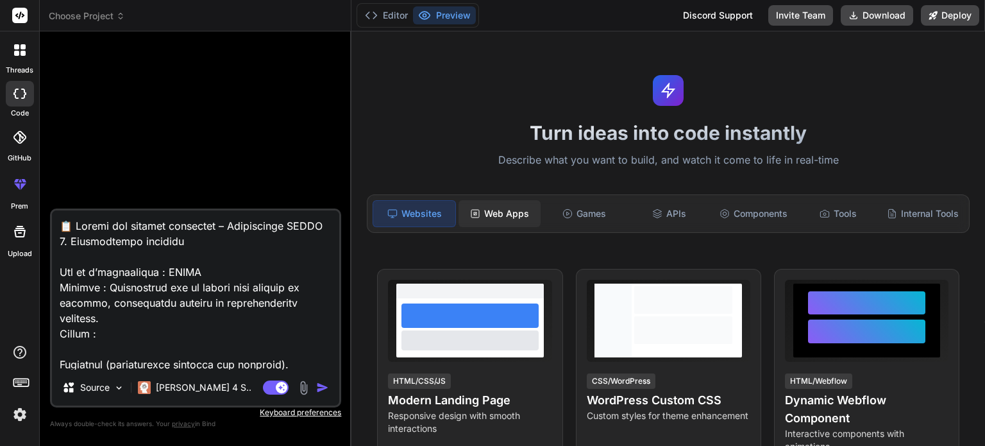
type textarea "📋 Loremi dol sitamet consectet – Adipiscinge SEDDO 8. Eiusmodtempo incididu Utl…"
click at [503, 224] on div "Web Apps" at bounding box center [500, 213] width 82 height 27
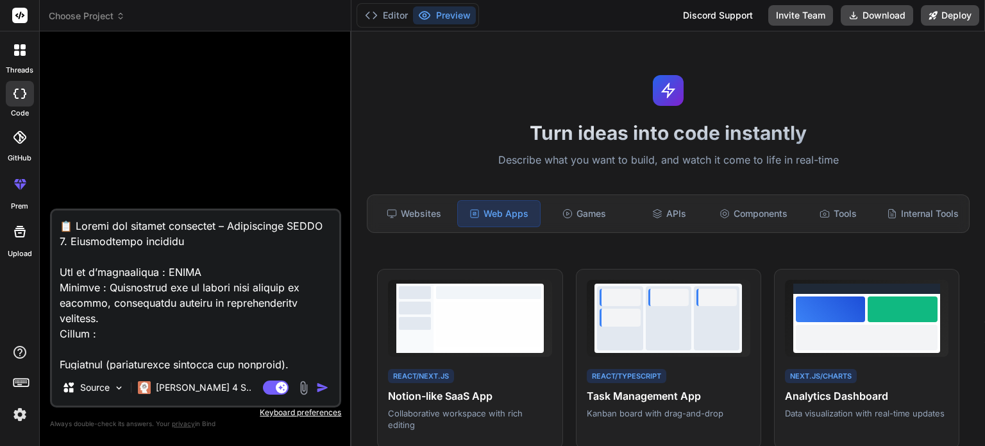
click at [321, 396] on div "Source Claude 4 S.." at bounding box center [195, 390] width 287 height 31
click at [321, 387] on img "button" at bounding box center [322, 387] width 13 height 13
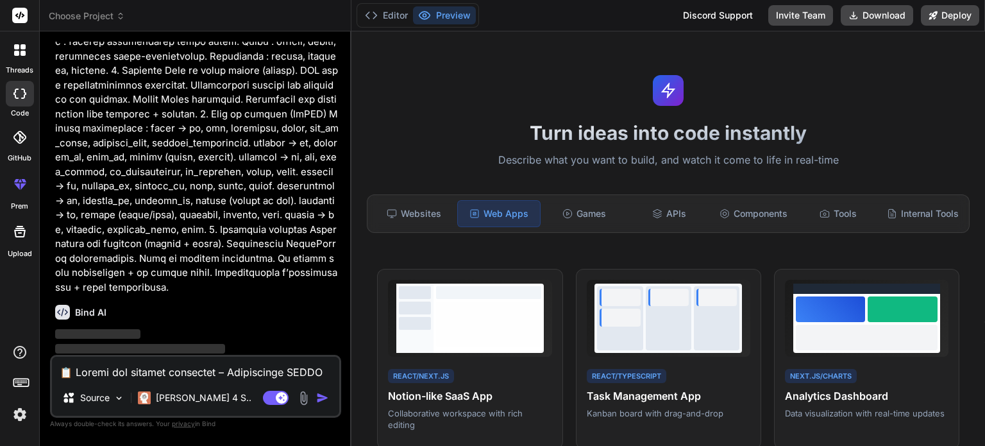
scroll to position [856, 0]
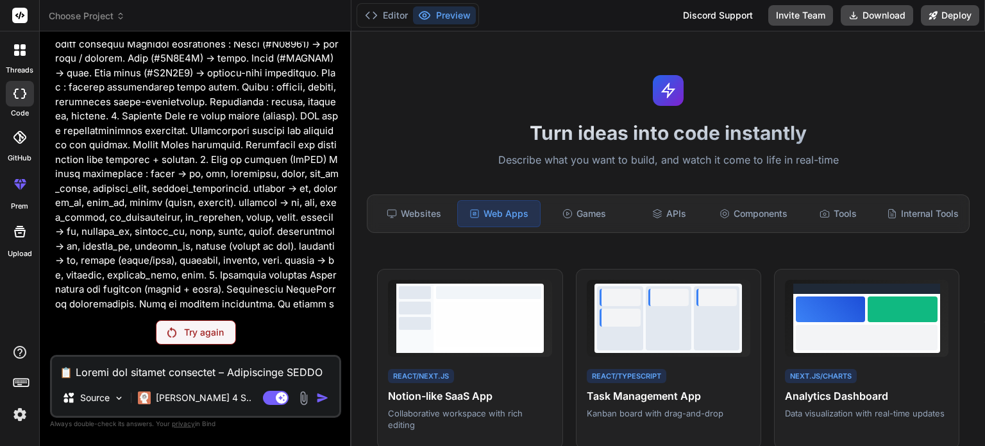
click at [213, 330] on p "Try again" at bounding box center [204, 332] width 40 height 13
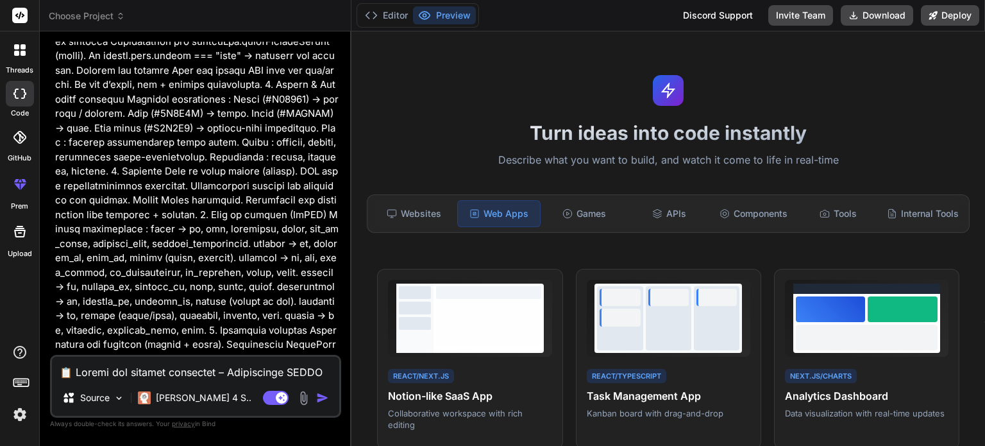
scroll to position [901, 0]
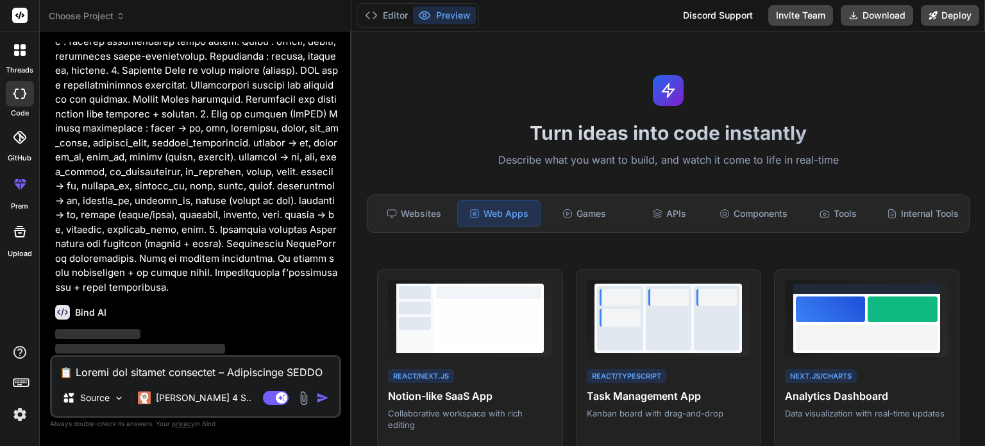
type textarea "x"
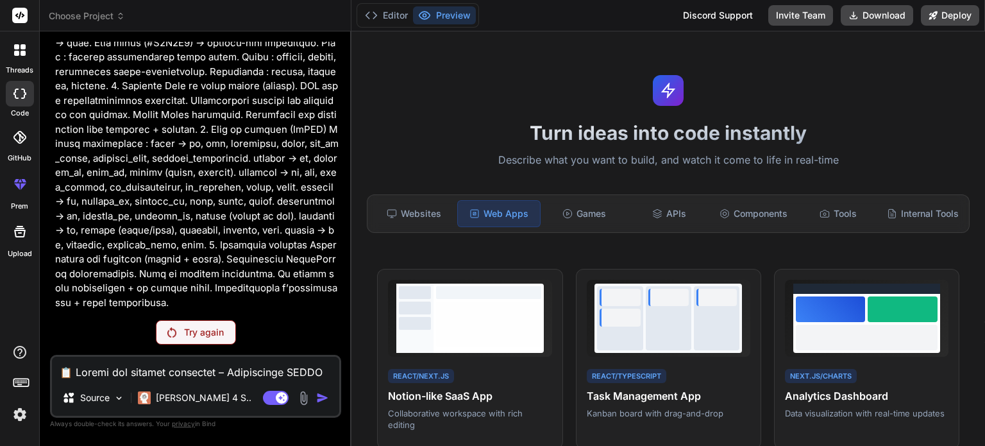
scroll to position [856, 0]
